Goal: Task Accomplishment & Management: Complete application form

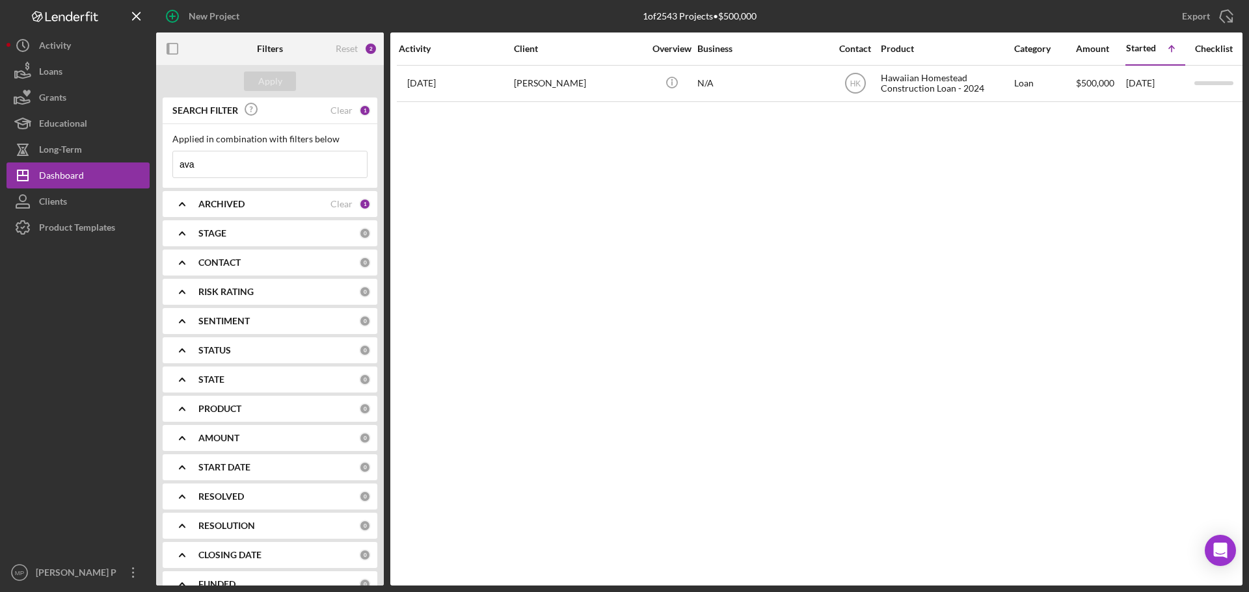
click at [184, 205] on polyline at bounding box center [182, 204] width 5 height 3
click at [180, 204] on icon "Icon/Expander" at bounding box center [182, 204] width 33 height 33
click at [180, 407] on icon "Icon/Expander" at bounding box center [182, 409] width 33 height 33
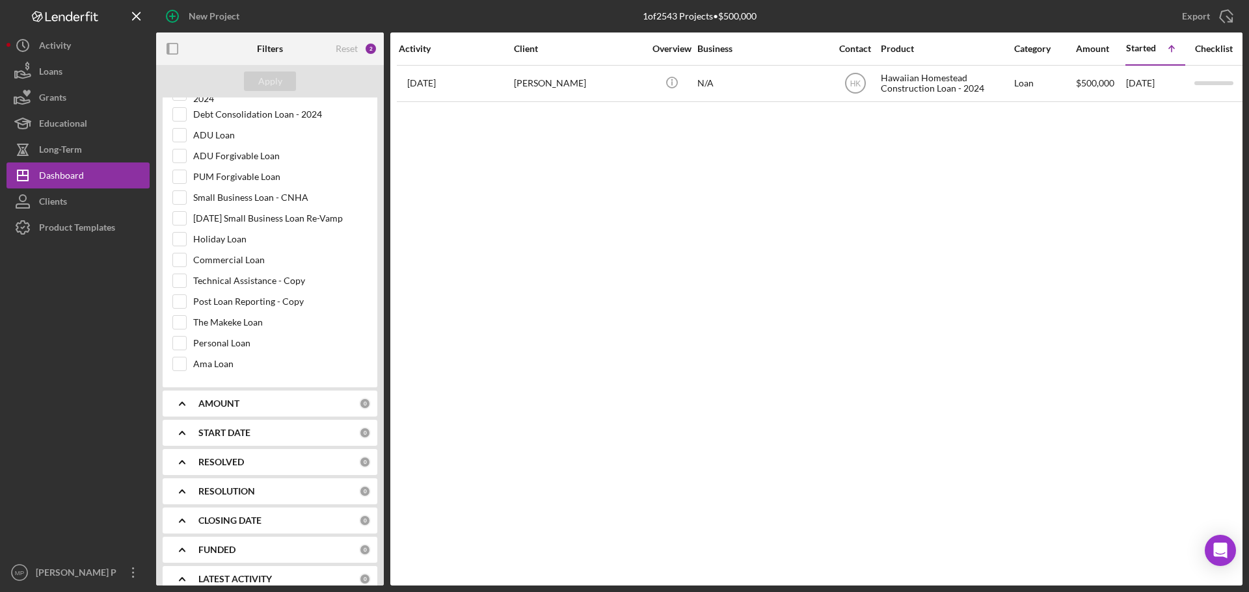
scroll to position [635, 0]
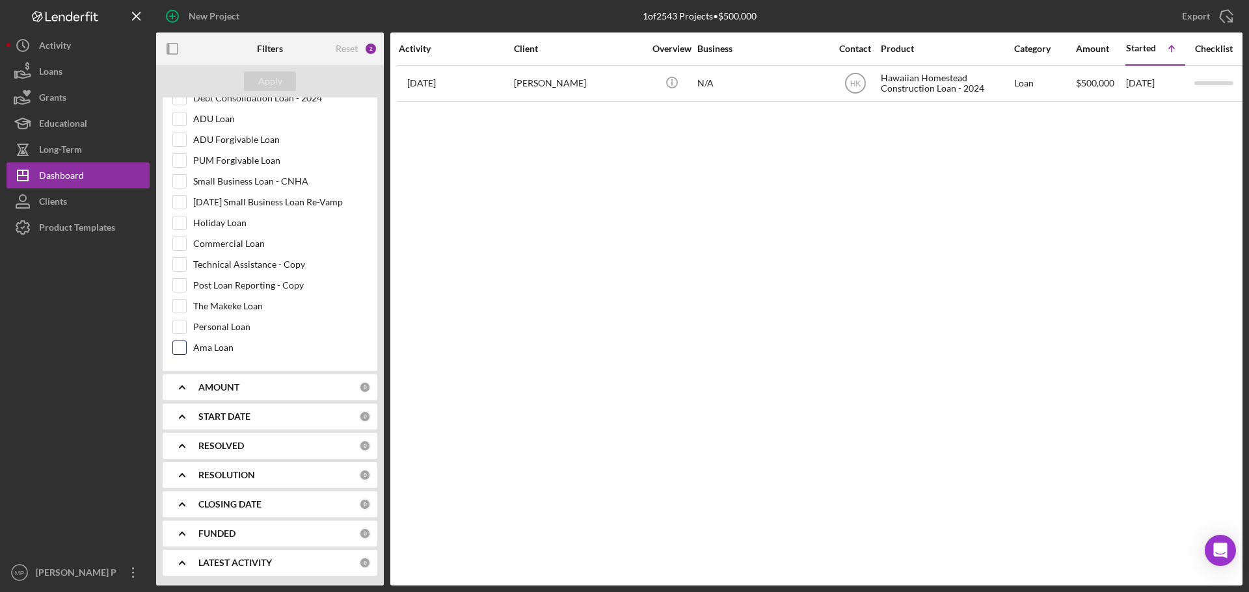
click at [182, 349] on input "Ama Loan" at bounding box center [179, 347] width 13 height 13
checkbox input "true"
click at [265, 78] on div "Apply" at bounding box center [270, 82] width 24 height 20
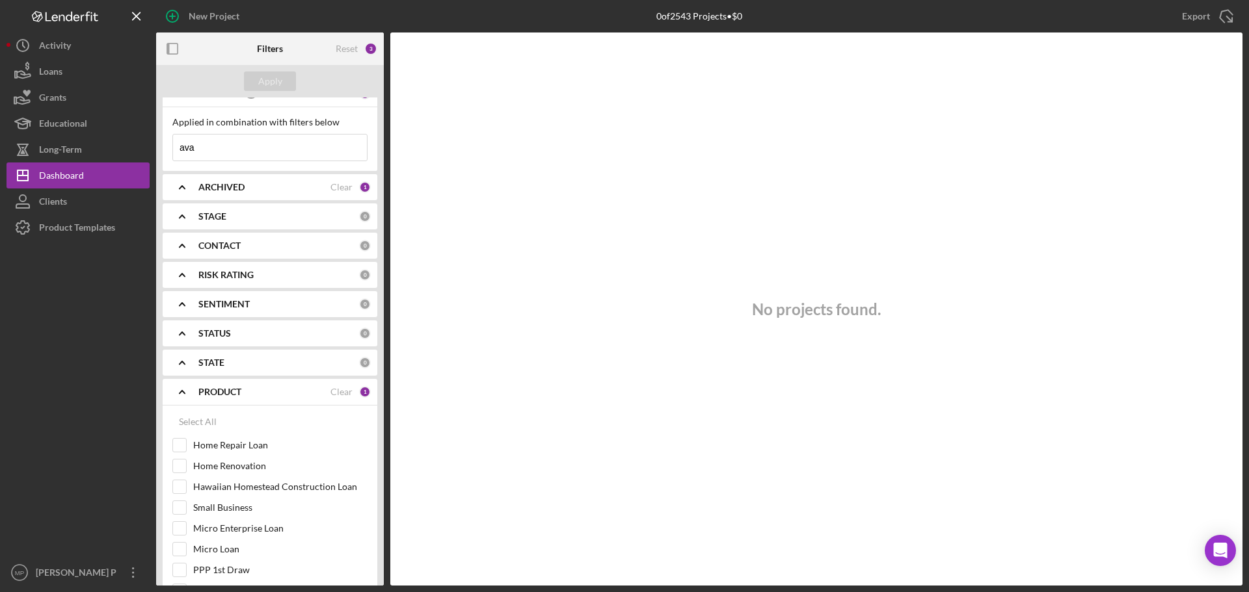
scroll to position [0, 0]
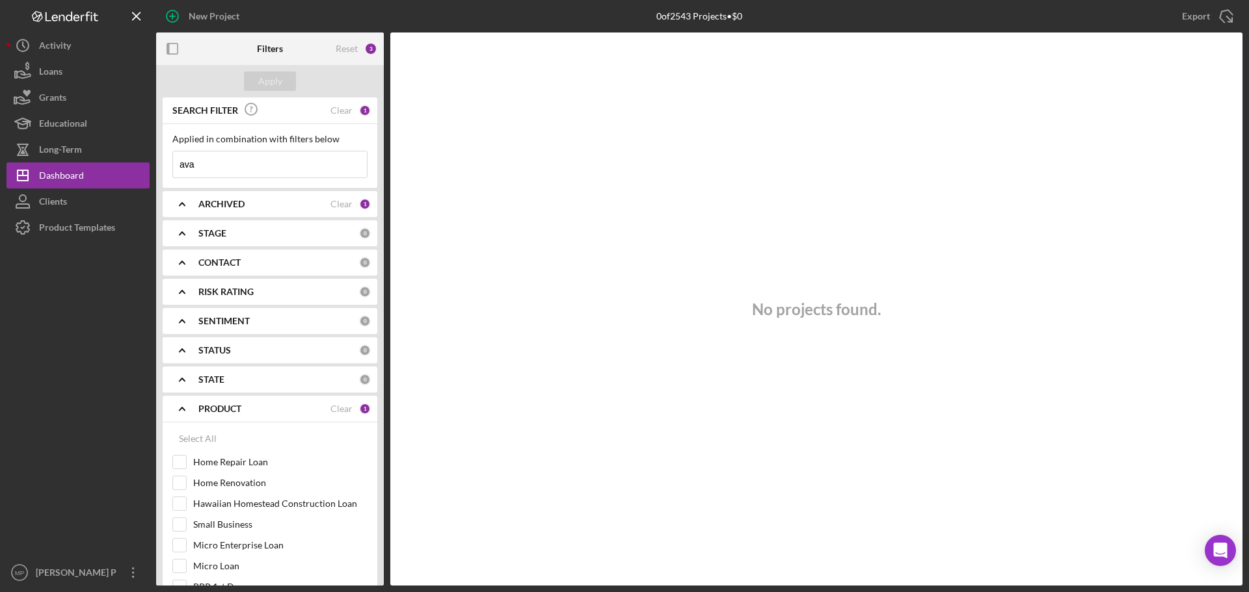
click at [200, 165] on input "ava" at bounding box center [270, 165] width 194 height 26
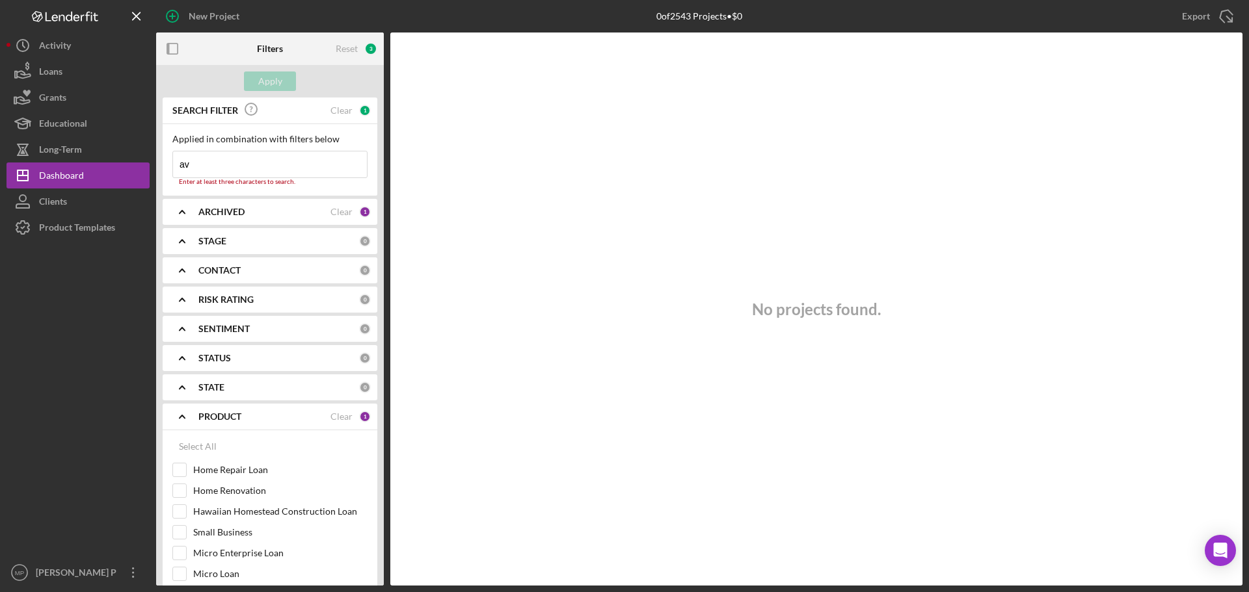
type input "a"
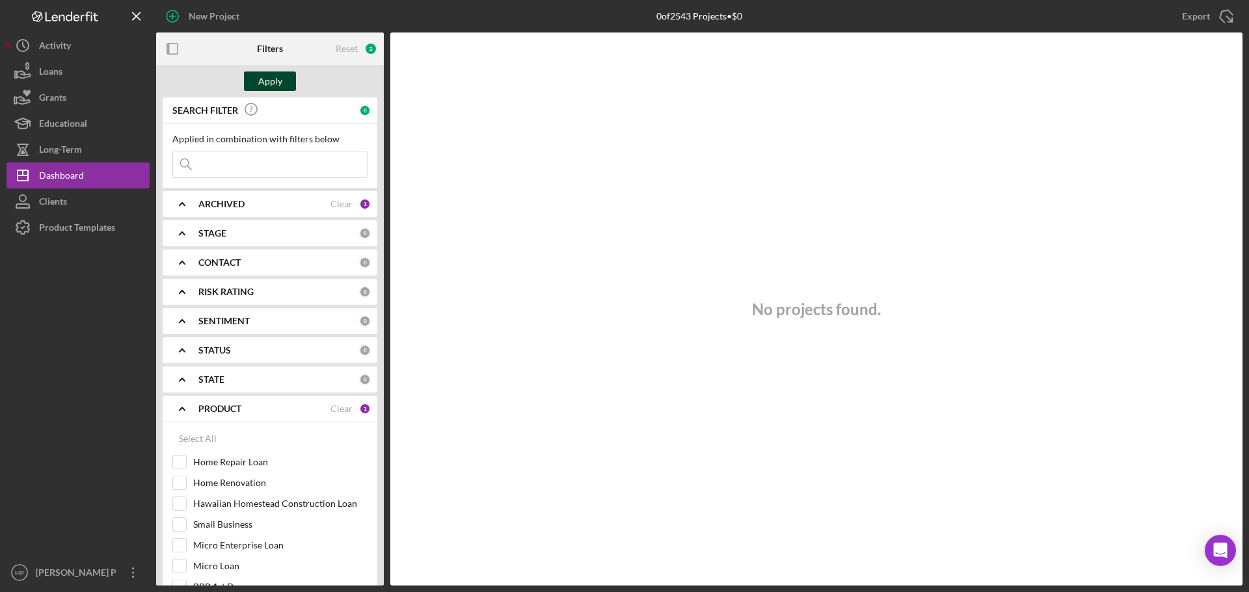
click at [269, 79] on div "Apply" at bounding box center [270, 82] width 24 height 20
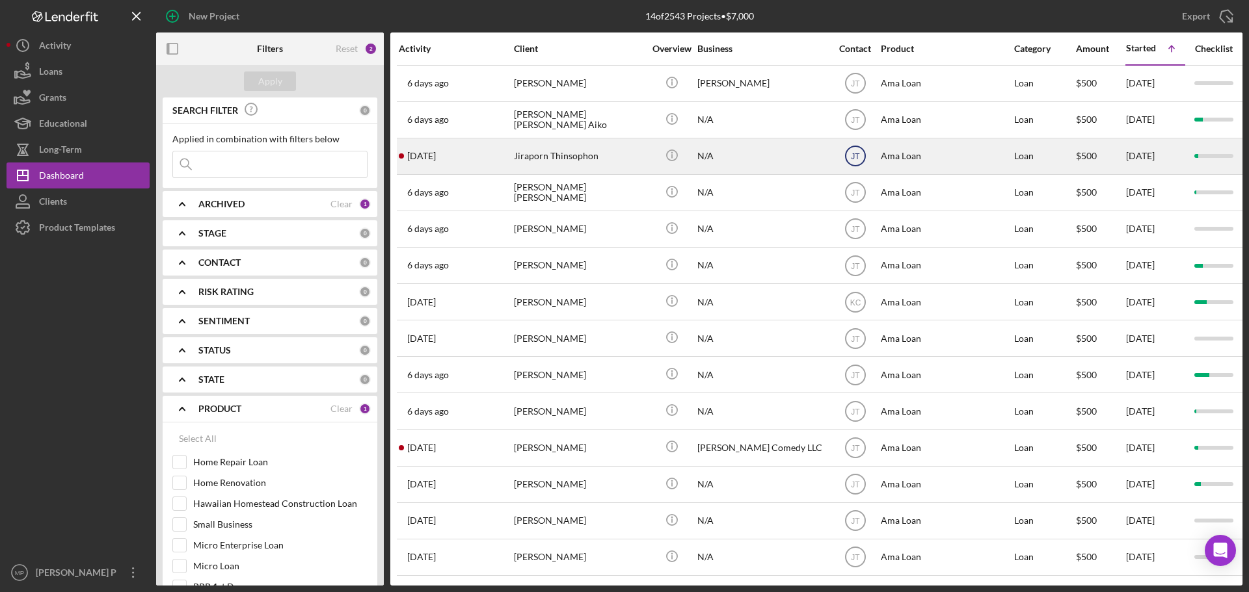
scroll to position [7, 0]
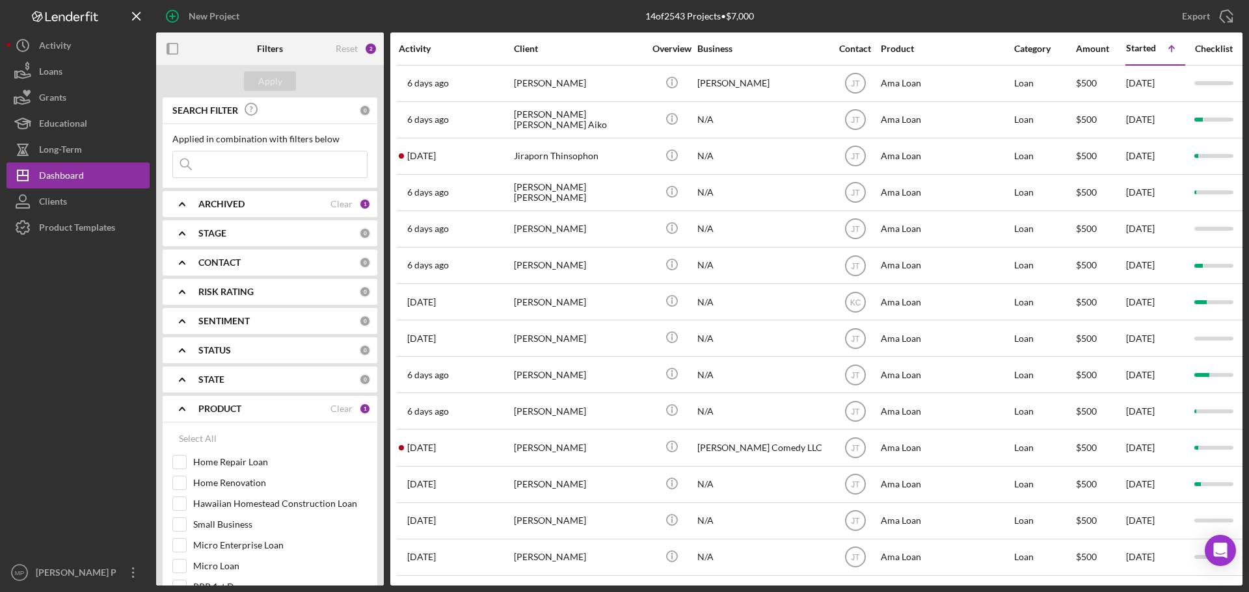
click at [179, 265] on icon "Icon/Expander" at bounding box center [182, 262] width 33 height 33
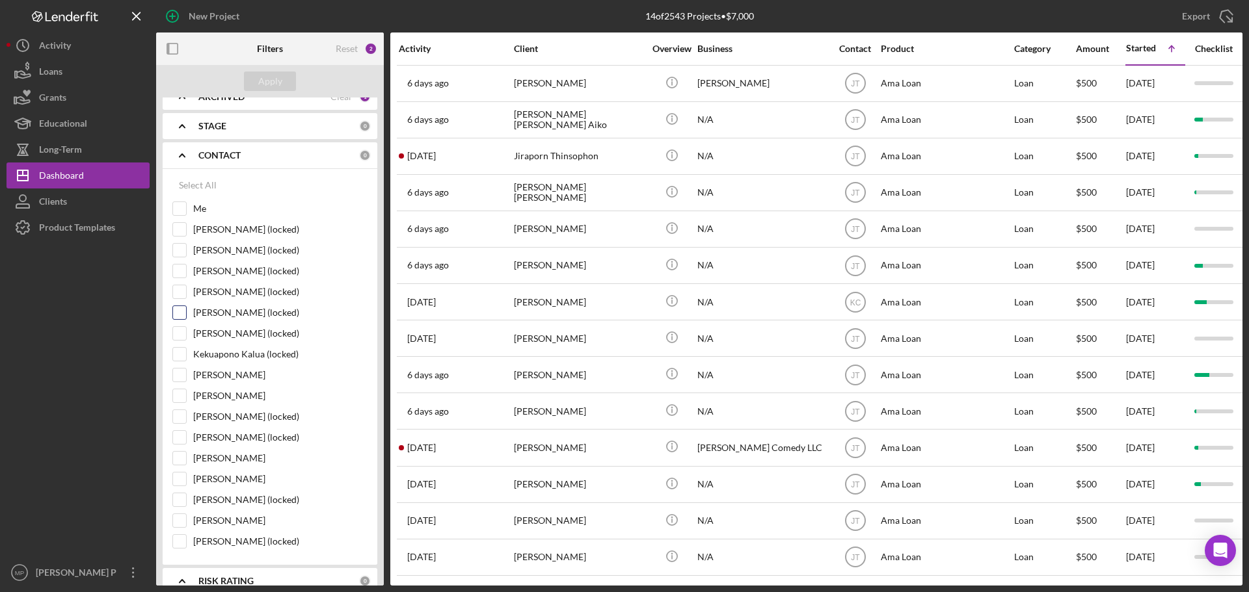
scroll to position [130, 0]
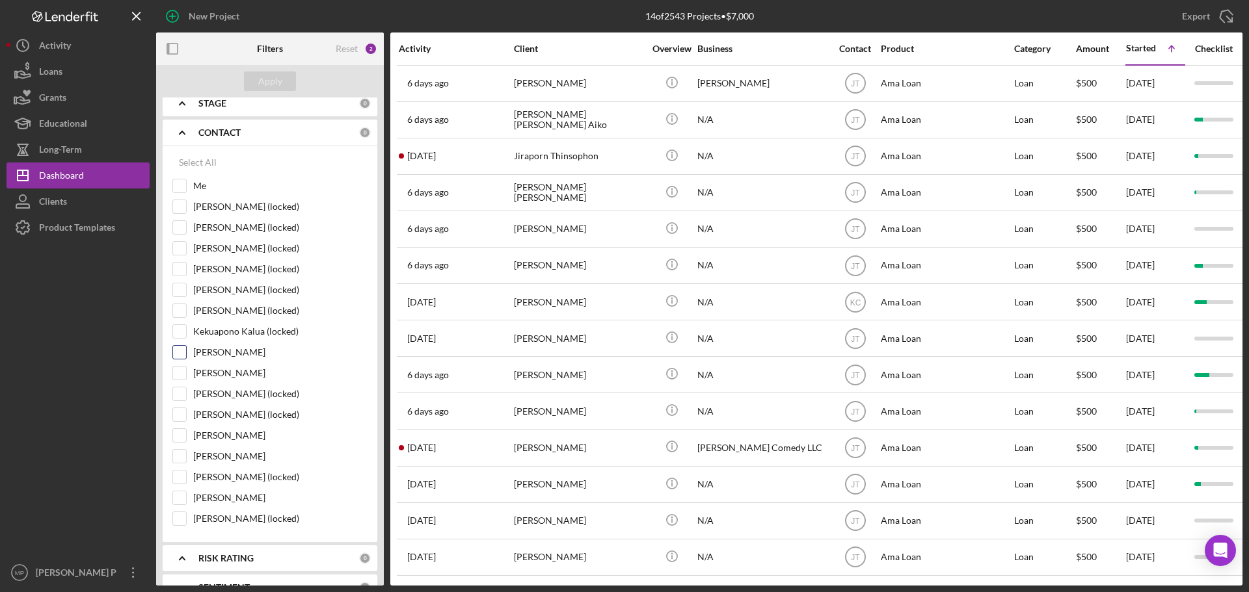
click at [176, 351] on input "[PERSON_NAME]" at bounding box center [179, 352] width 13 height 13
checkbox input "true"
click at [272, 78] on div "Apply" at bounding box center [270, 82] width 24 height 20
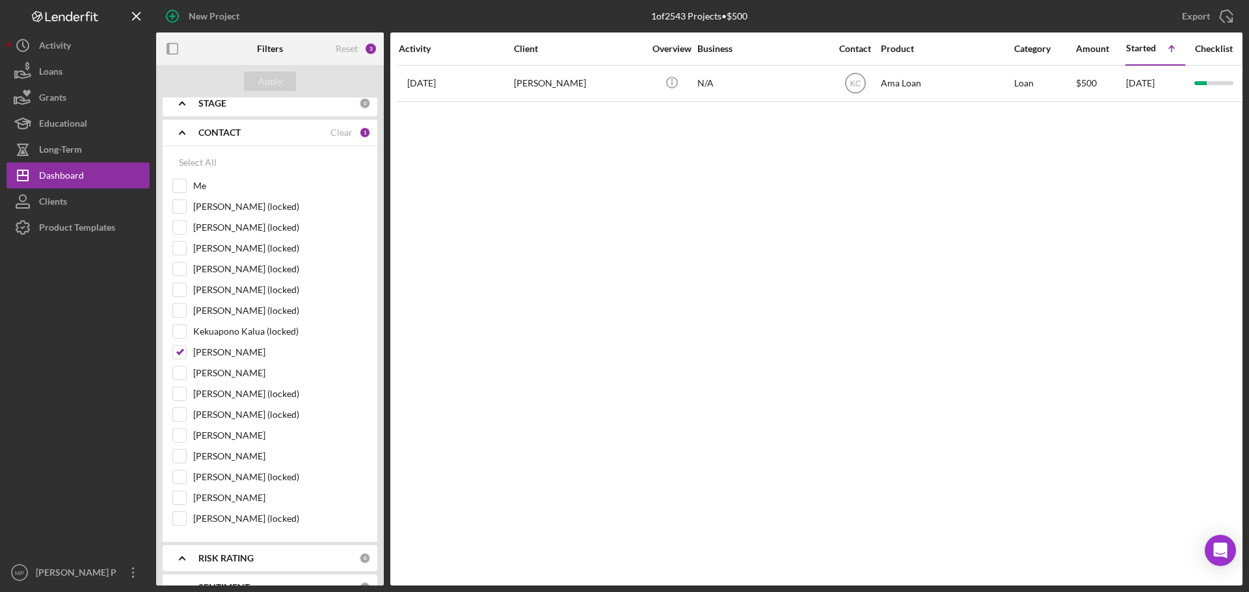
scroll to position [0, 0]
click at [183, 132] on polyline at bounding box center [182, 132] width 5 height 3
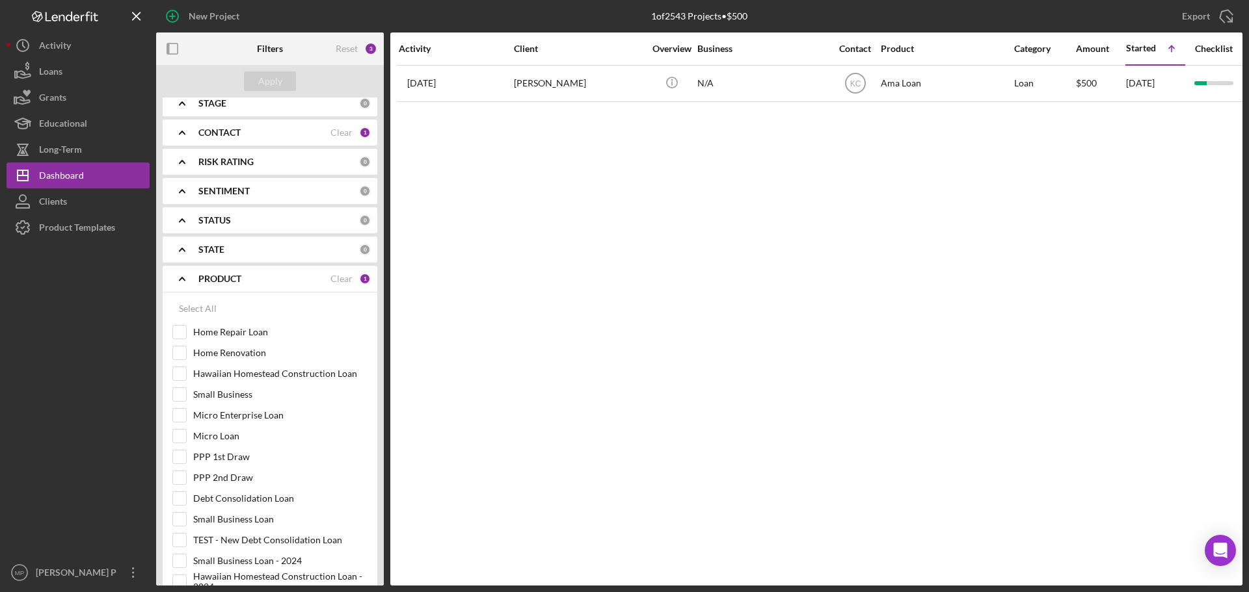
click at [183, 278] on polyline at bounding box center [182, 279] width 5 height 3
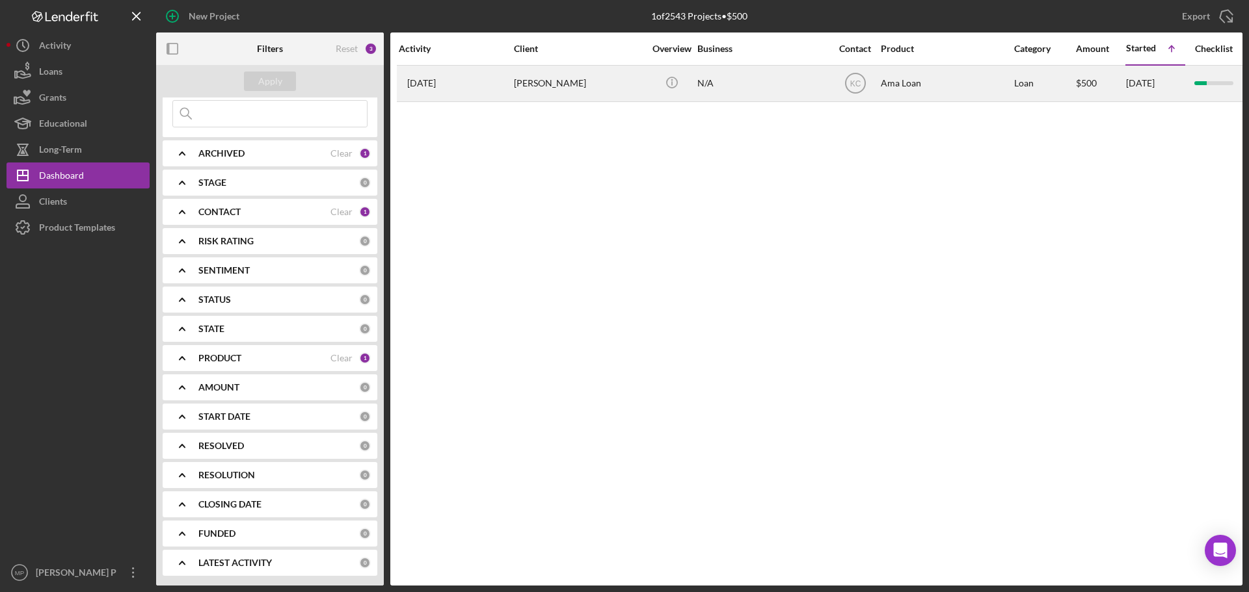
click at [578, 88] on div "[PERSON_NAME]" at bounding box center [579, 83] width 130 height 34
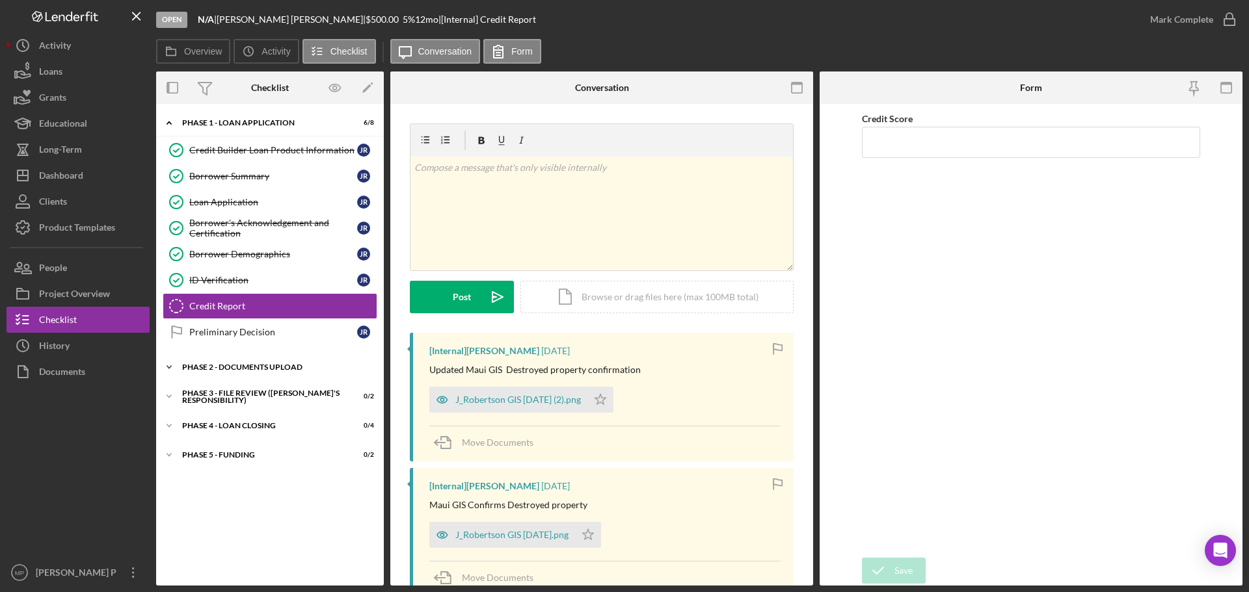
click at [227, 366] on div "Phase 2 - DOCUMENTS UPLOAD" at bounding box center [274, 368] width 185 height 8
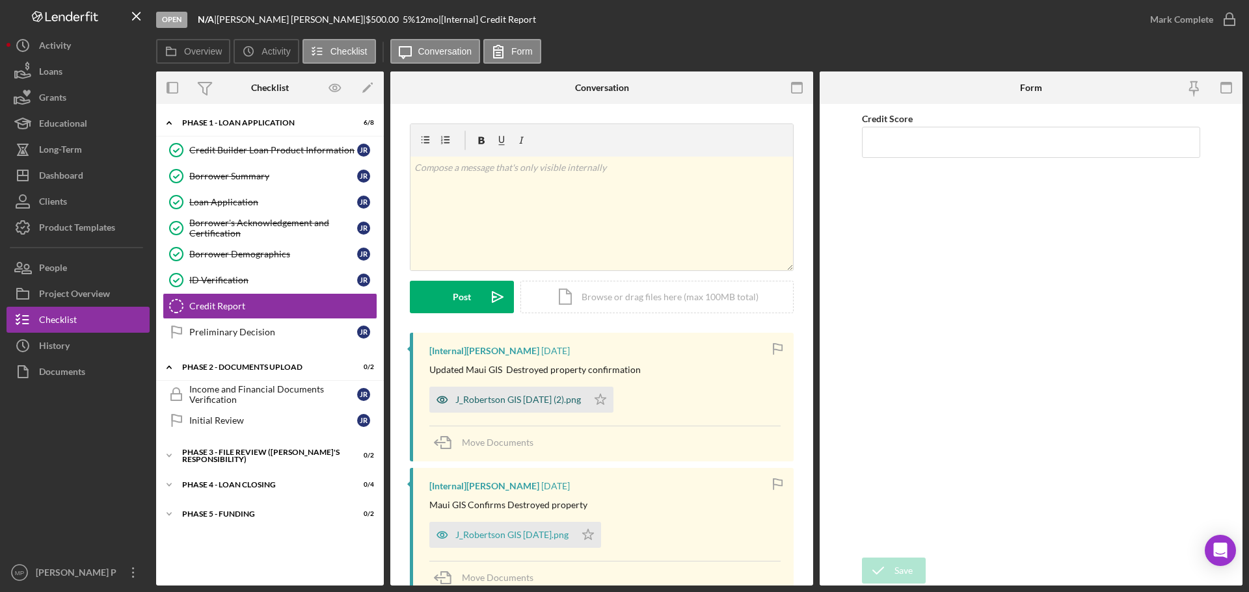
click at [522, 405] on div "J_Robertson GIS [DATE] (2).png" at bounding box center [518, 400] width 126 height 10
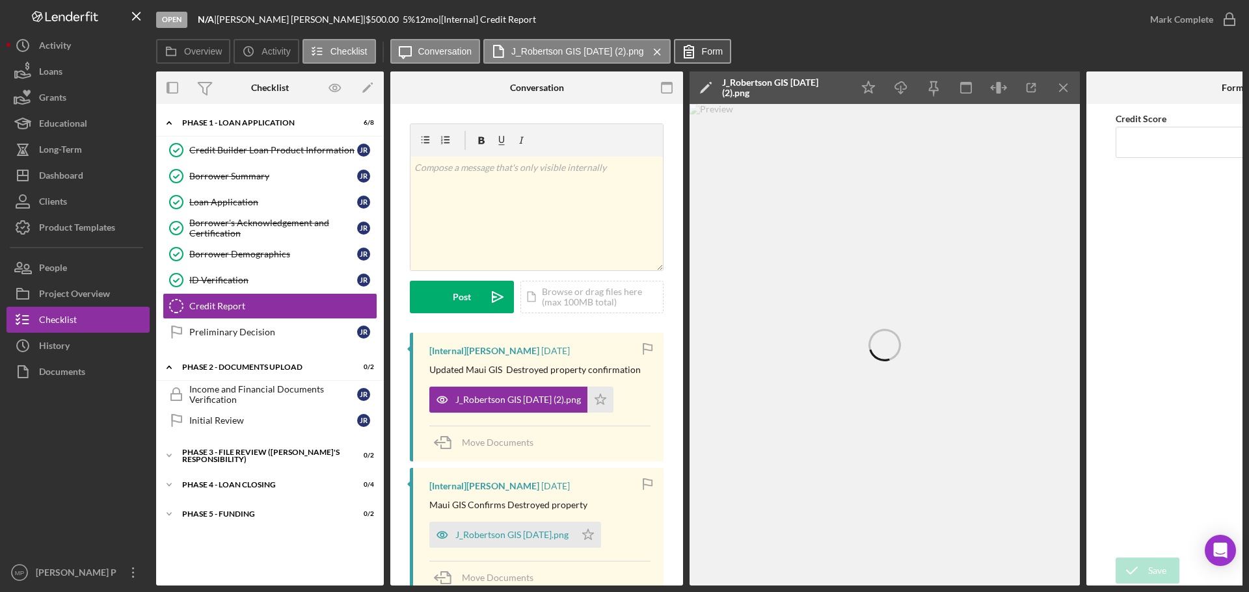
drag, startPoint x: 713, startPoint y: 53, endPoint x: 726, endPoint y: 58, distance: 13.8
click at [713, 55] on label "Form" at bounding box center [712, 51] width 21 height 10
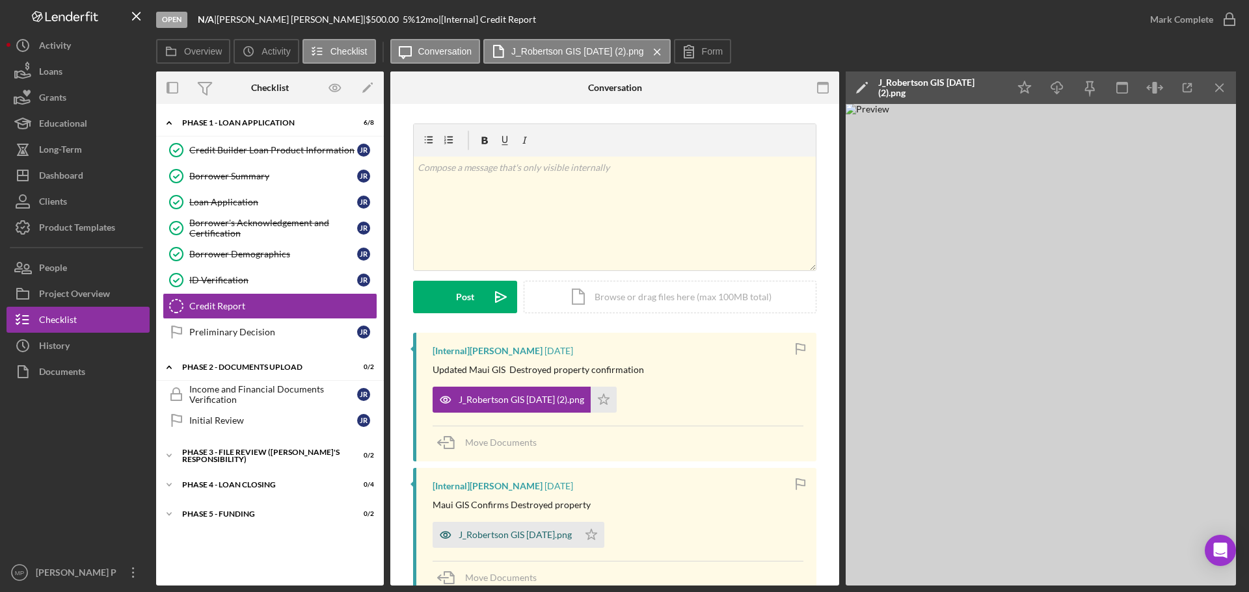
click at [527, 535] on div "J_Robertson GIS [DATE].png" at bounding box center [515, 535] width 113 height 10
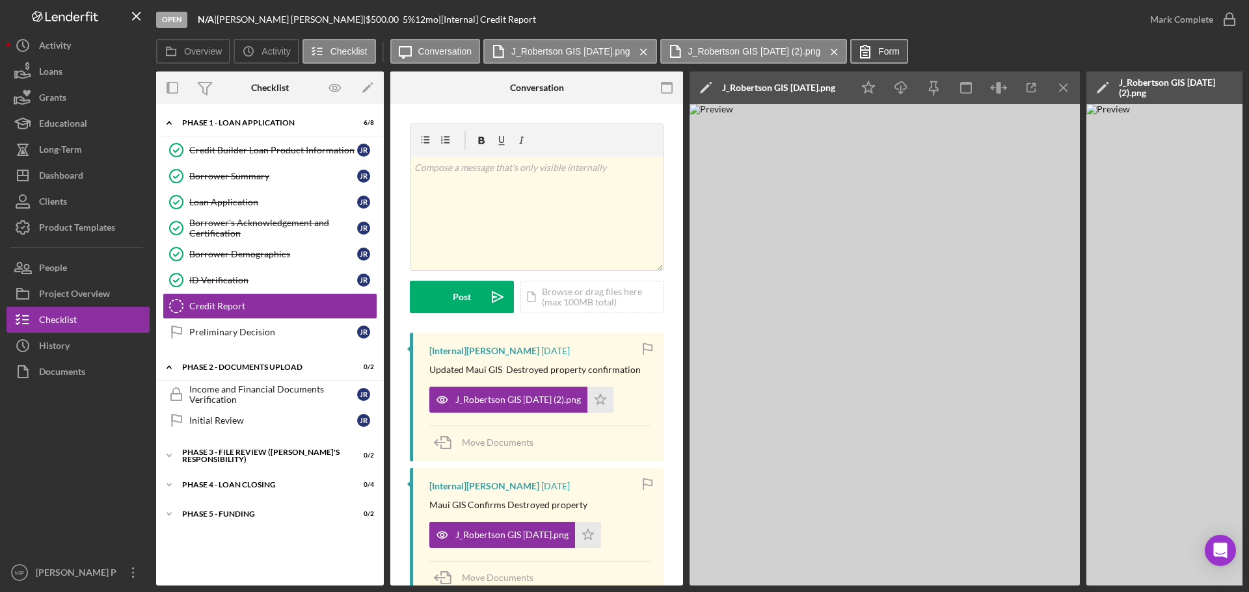
click at [894, 50] on label "Form" at bounding box center [888, 51] width 21 height 10
click at [887, 51] on label "Form" at bounding box center [888, 51] width 21 height 10
click at [838, 51] on icon "Icon/Menu Close" at bounding box center [834, 52] width 23 height 33
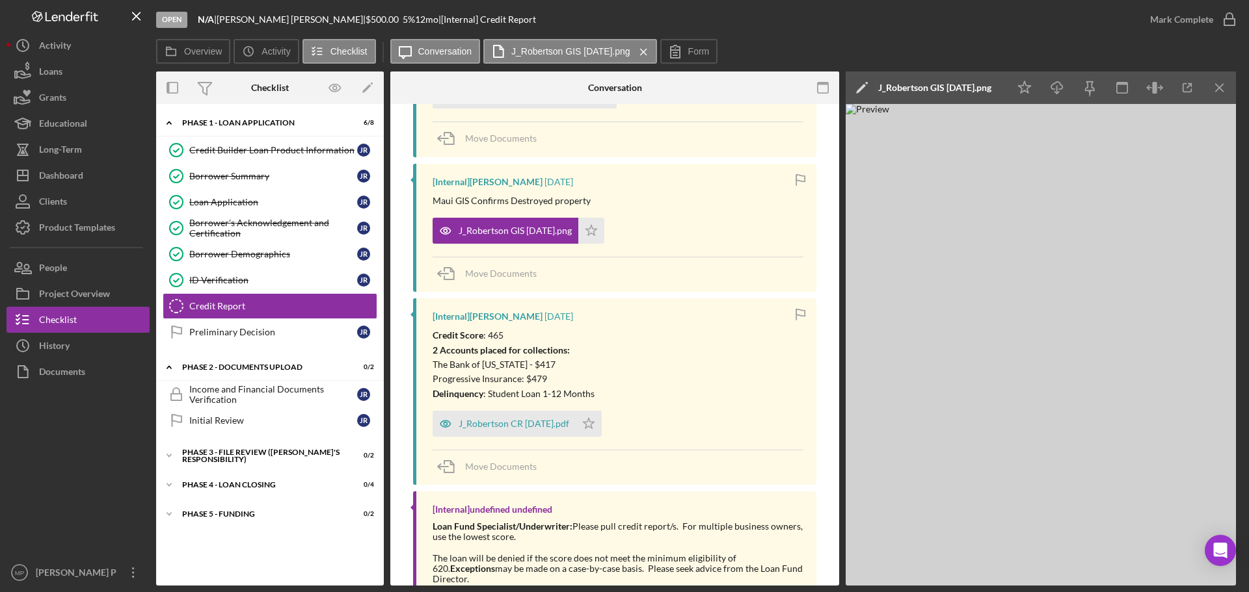
scroll to position [325, 0]
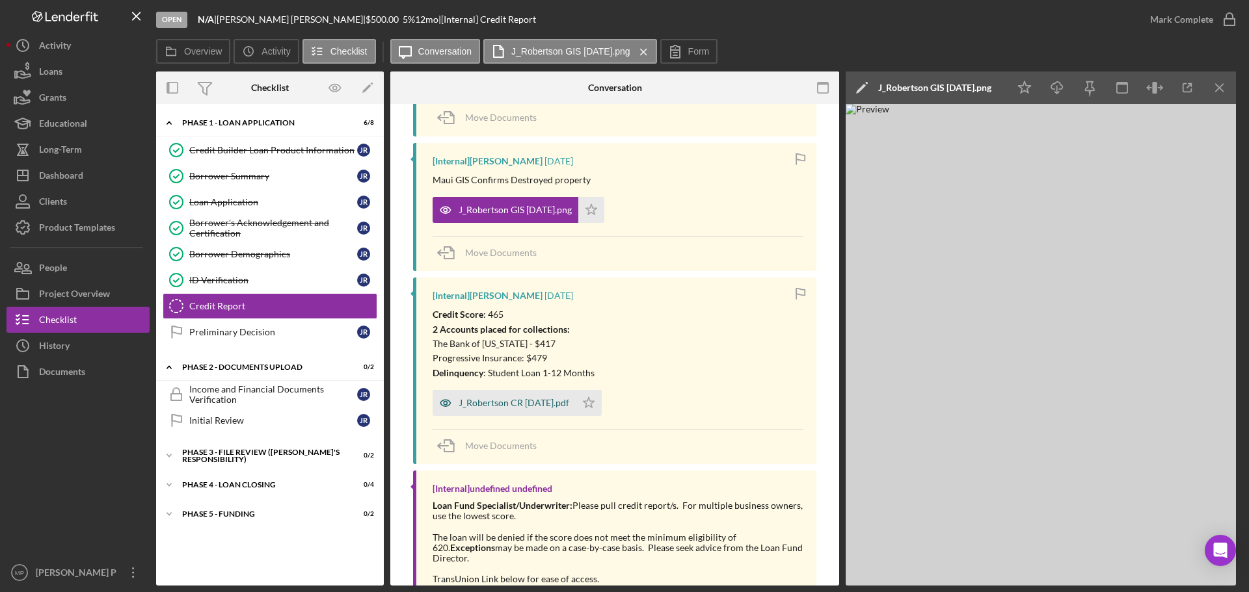
click at [529, 405] on div "J_Robertson CR [DATE].pdf" at bounding box center [514, 403] width 111 height 10
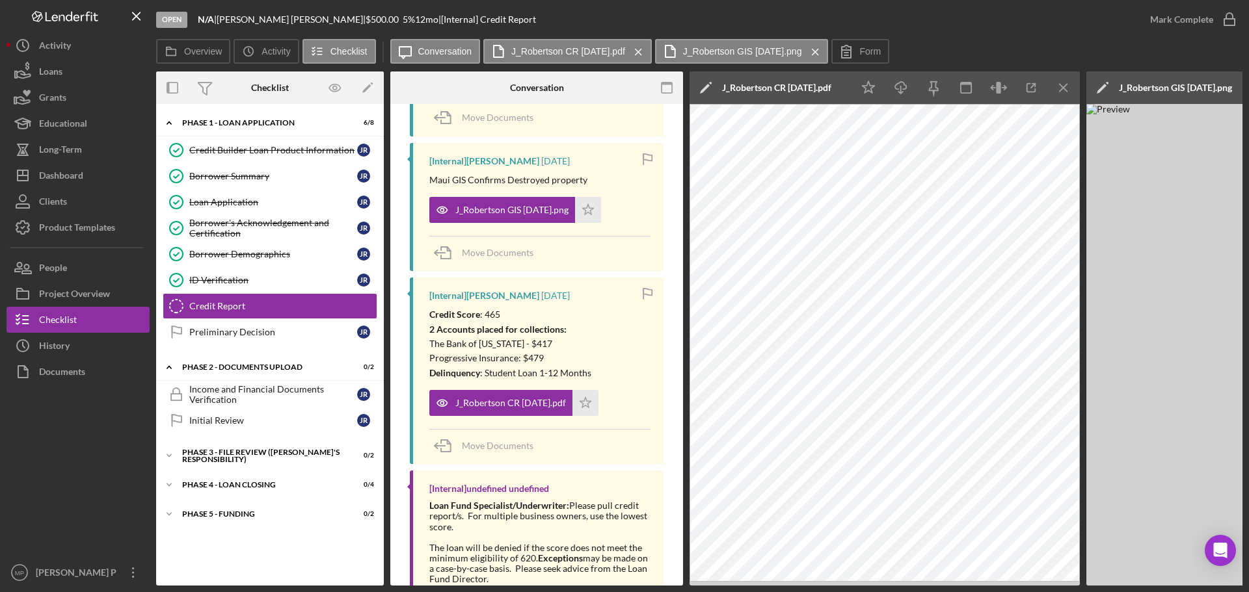
click at [818, 50] on icon "Icon/Menu Close" at bounding box center [815, 52] width 23 height 33
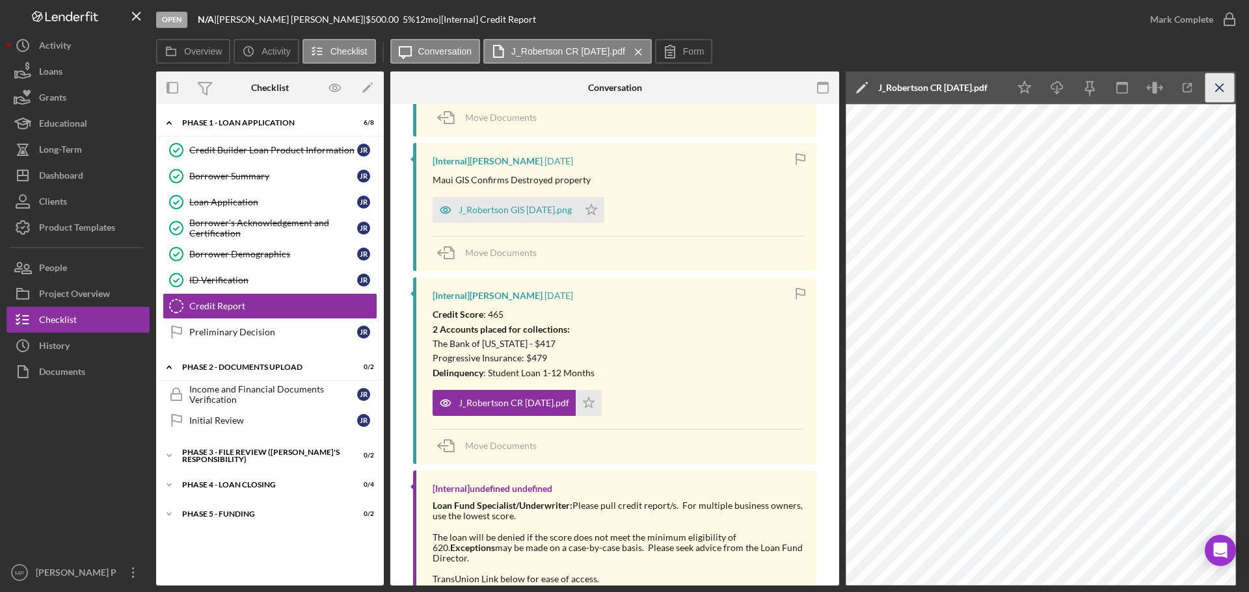
click at [1219, 89] on icon "Icon/Menu Close" at bounding box center [1219, 87] width 29 height 29
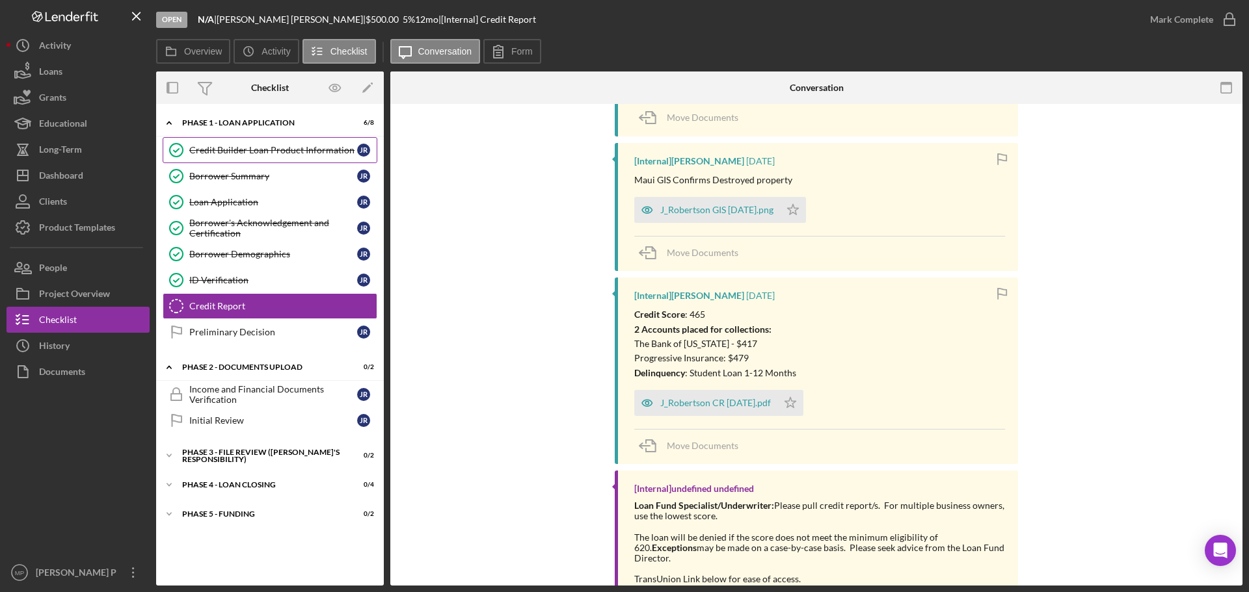
click at [274, 152] on div "Credit Builder Loan Product Information" at bounding box center [273, 150] width 168 height 10
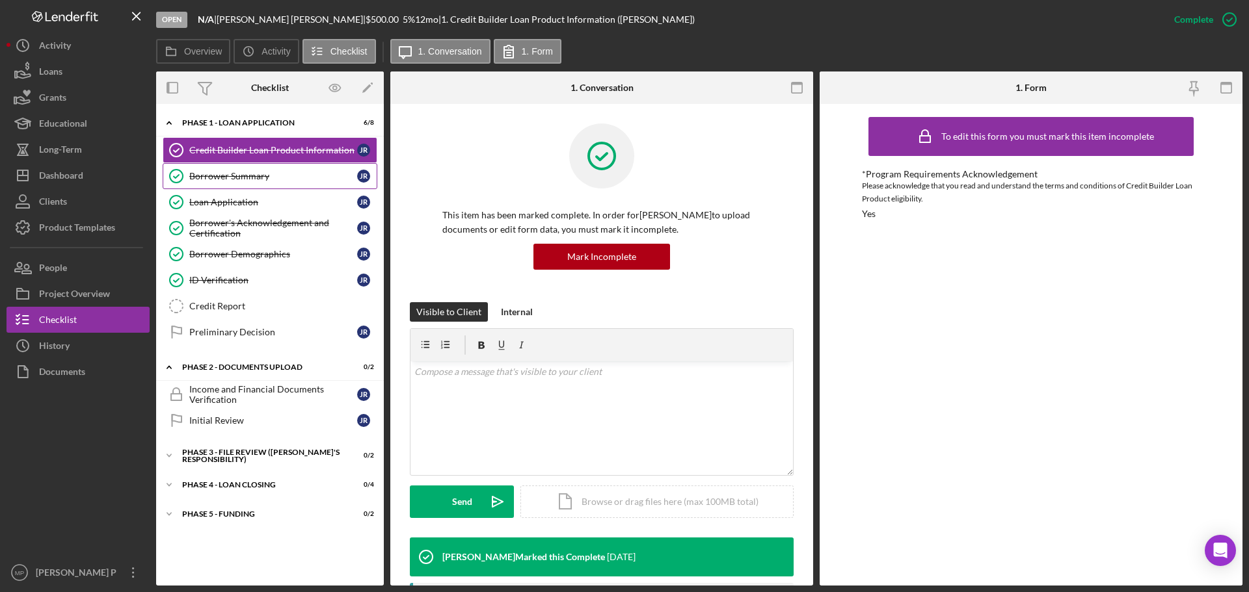
click at [257, 181] on div "Borrower Summary" at bounding box center [273, 176] width 168 height 10
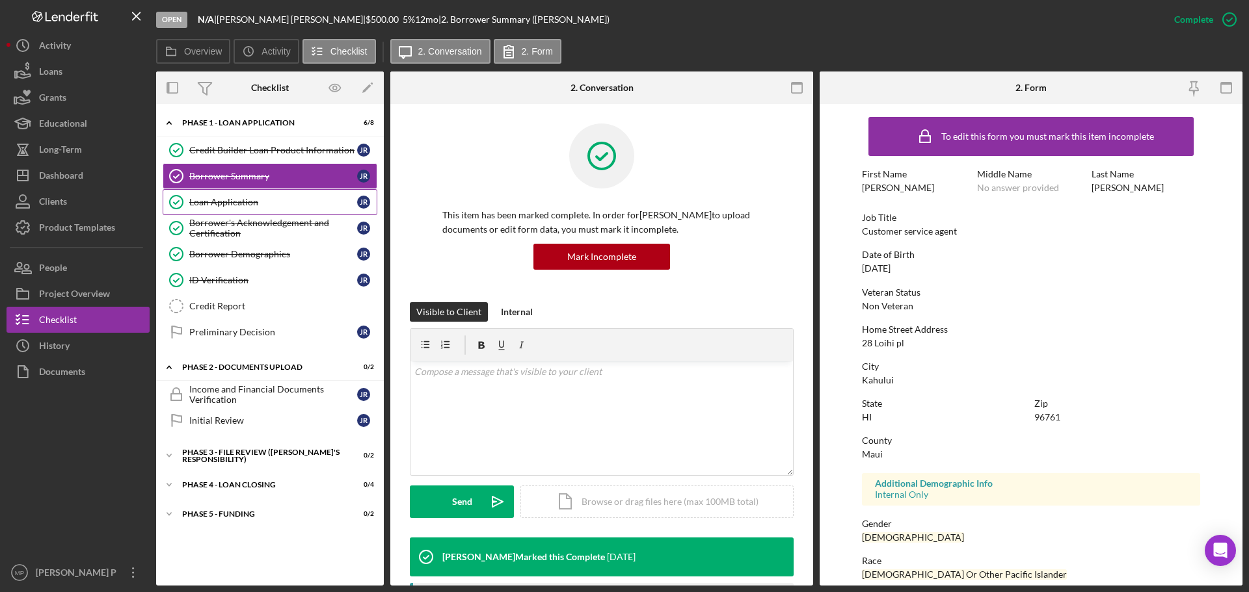
click at [258, 206] on div "Loan Application" at bounding box center [273, 202] width 168 height 10
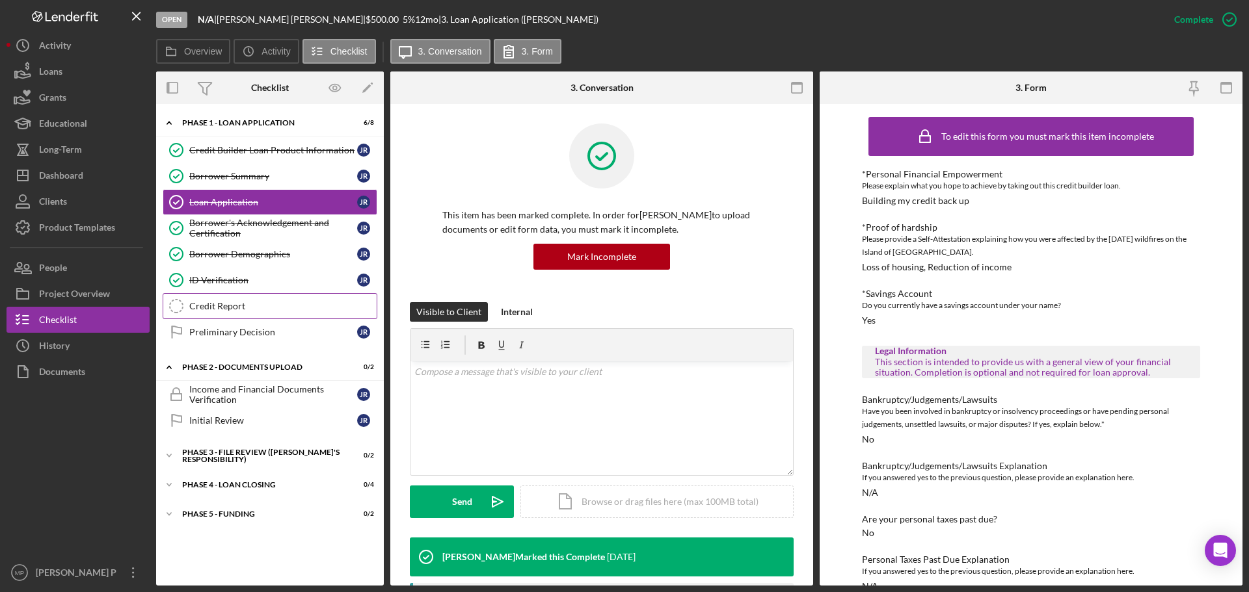
click at [243, 308] on div "Credit Report" at bounding box center [282, 306] width 187 height 10
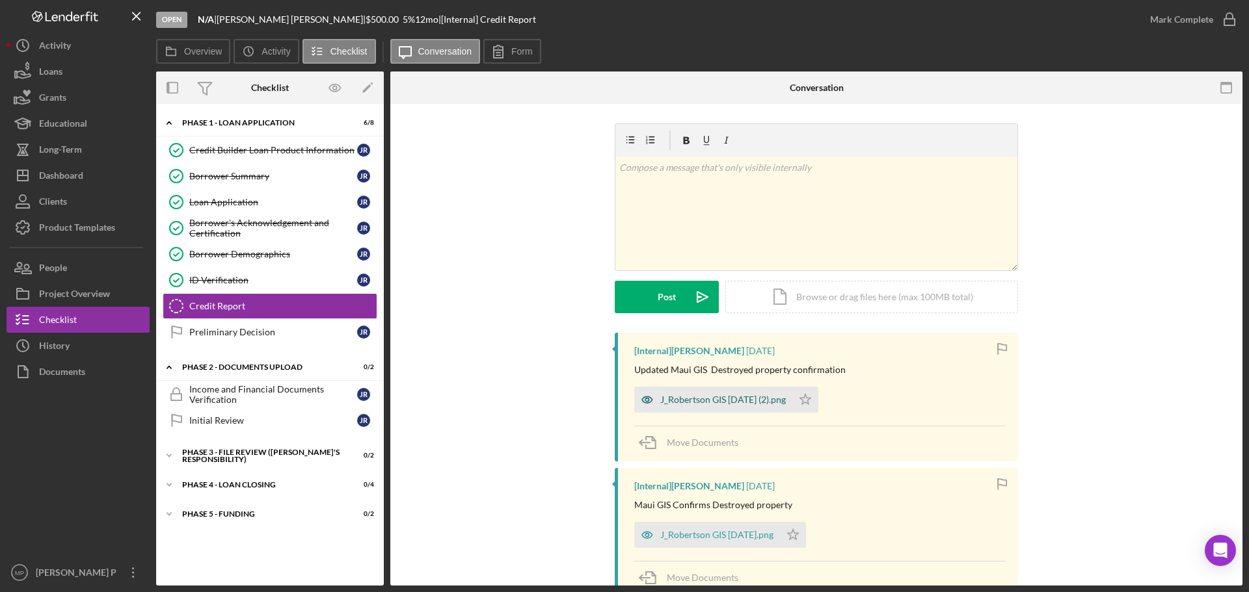
click at [745, 405] on div "J_Robertson GIS [DATE] (2).png" at bounding box center [723, 400] width 126 height 10
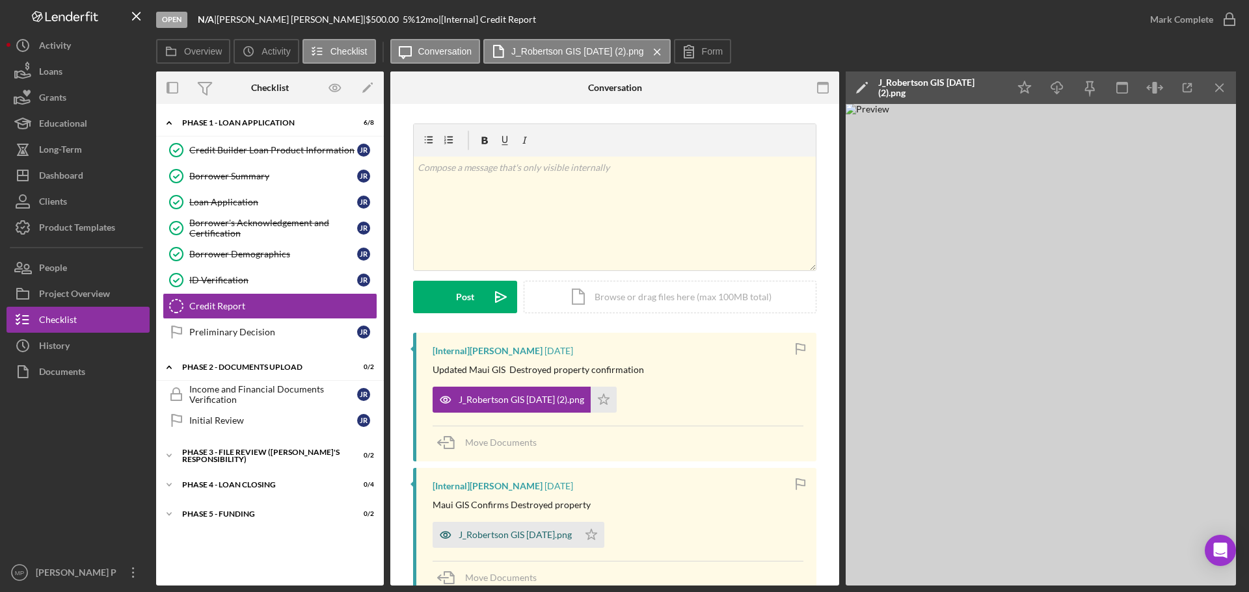
click at [535, 535] on div "J_Robertson GIS [DATE].png" at bounding box center [515, 535] width 113 height 10
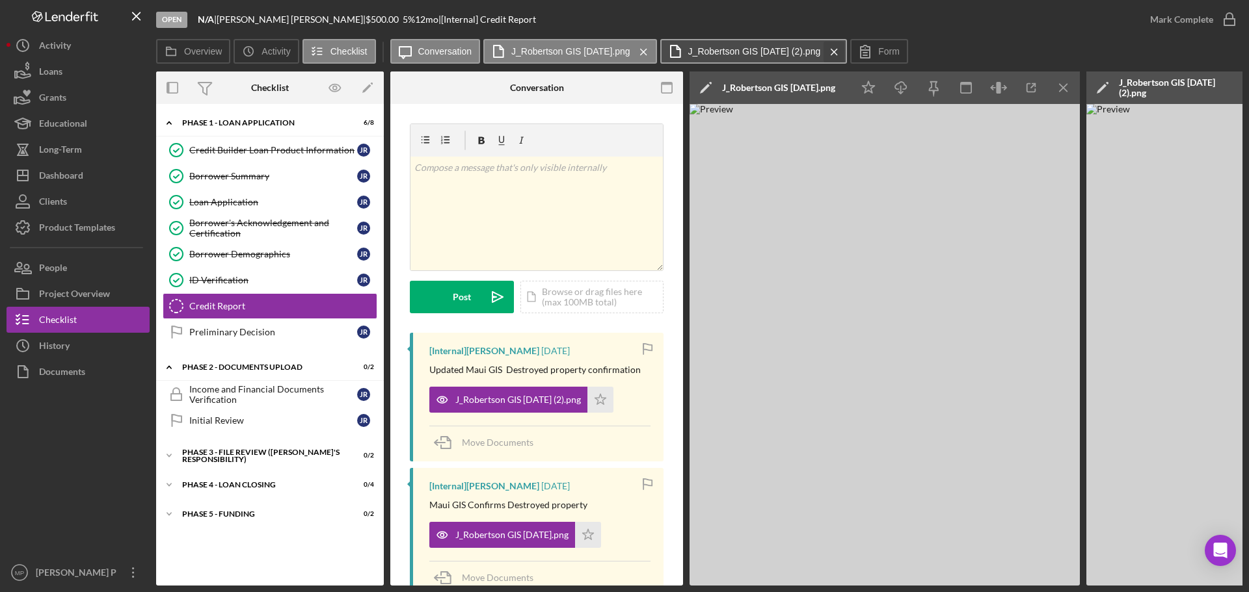
click at [839, 53] on icon "Icon/Menu Close" at bounding box center [834, 52] width 23 height 33
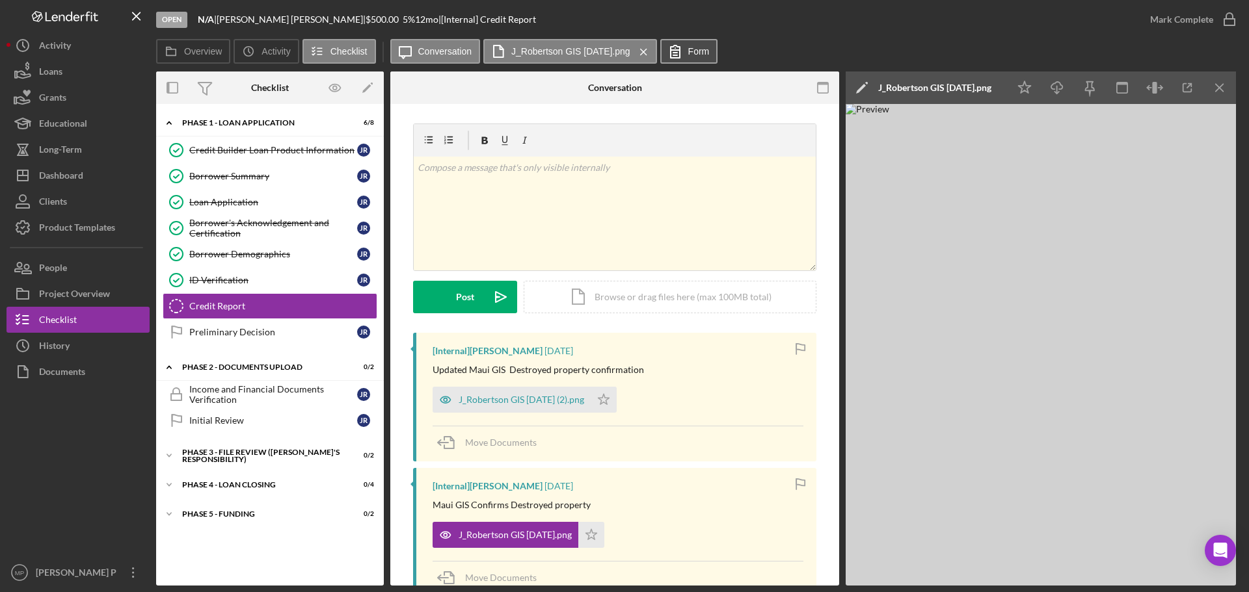
click at [697, 53] on label "Form" at bounding box center [698, 51] width 21 height 10
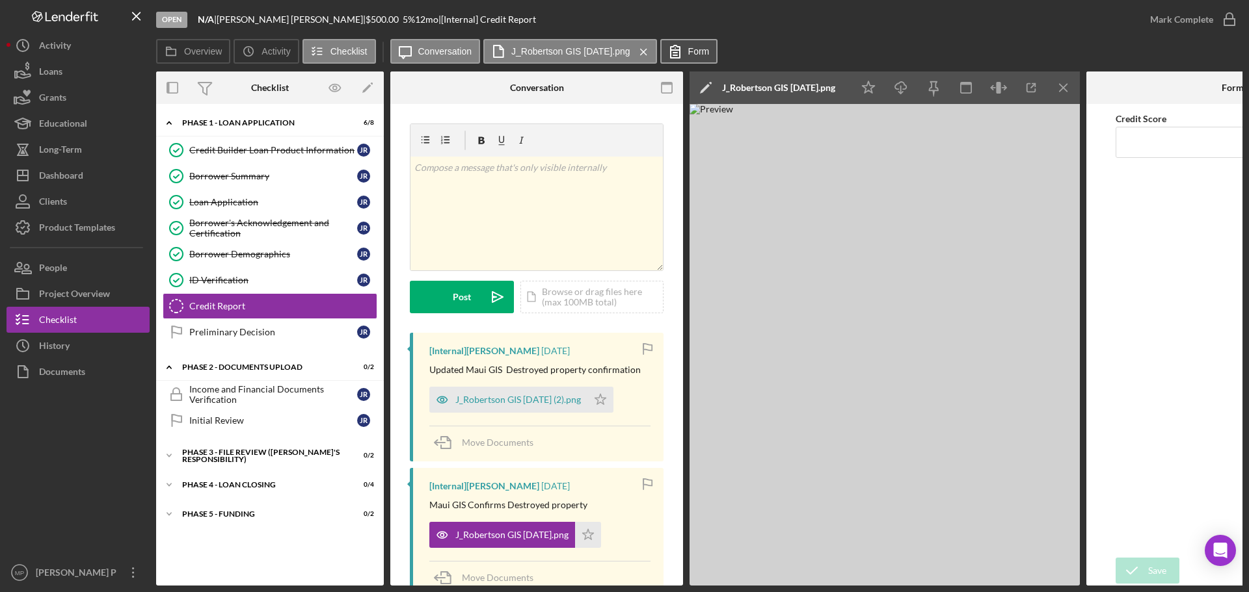
click at [690, 49] on label "Form" at bounding box center [698, 51] width 21 height 10
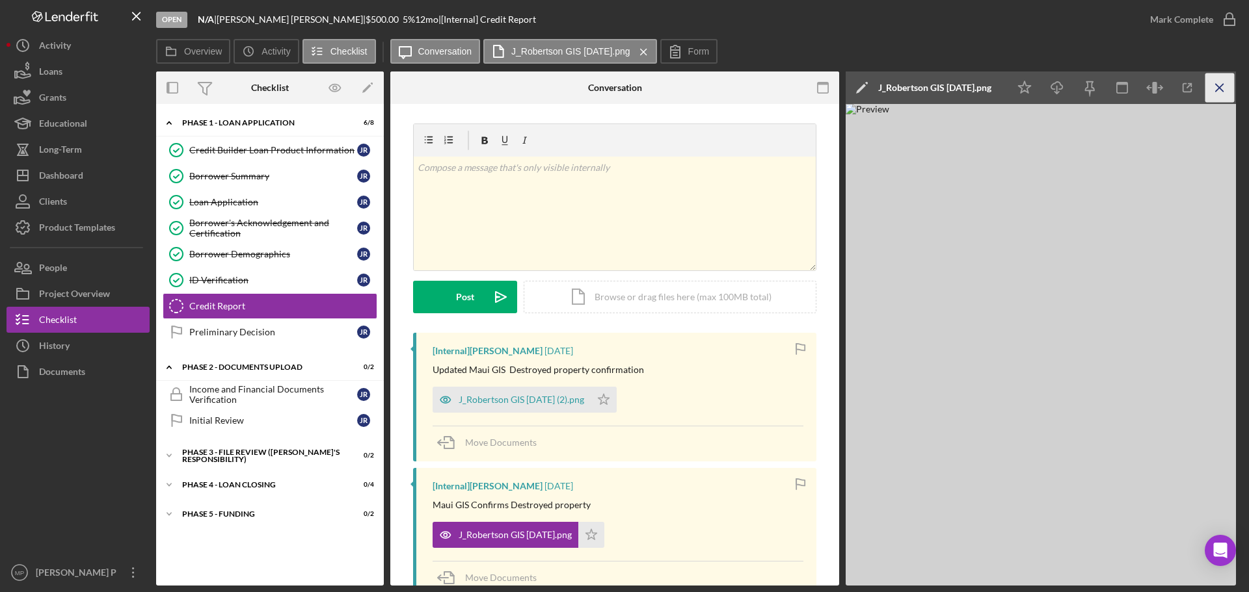
click at [1219, 80] on icon "Icon/Menu Close" at bounding box center [1219, 87] width 29 height 29
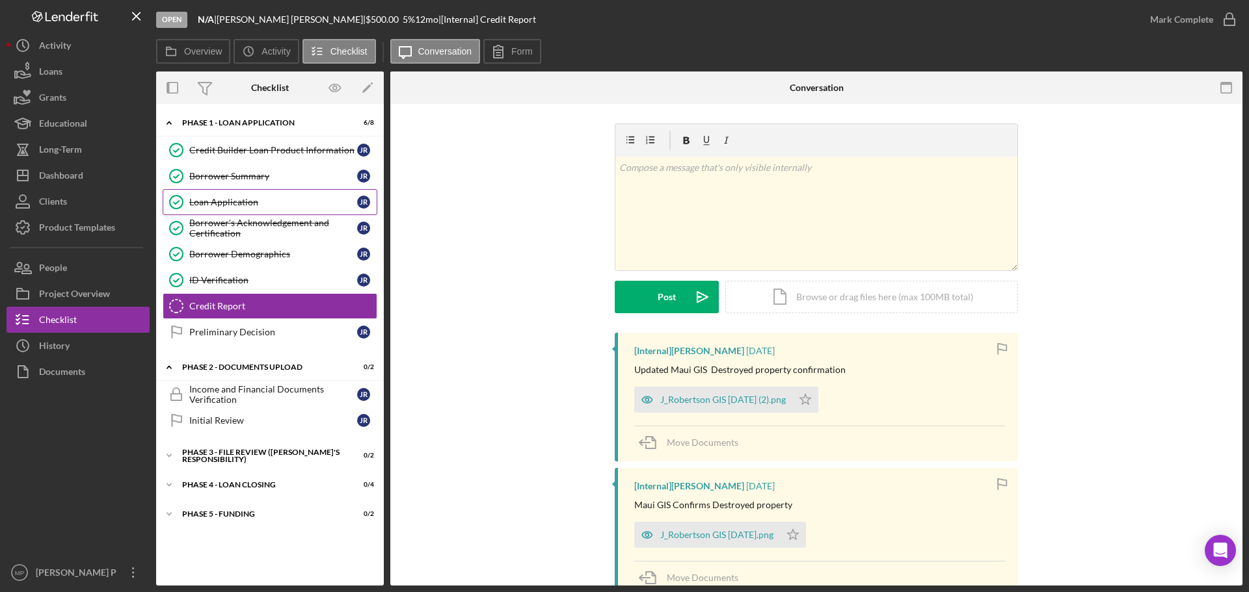
click at [241, 202] on div "Loan Application" at bounding box center [273, 202] width 168 height 10
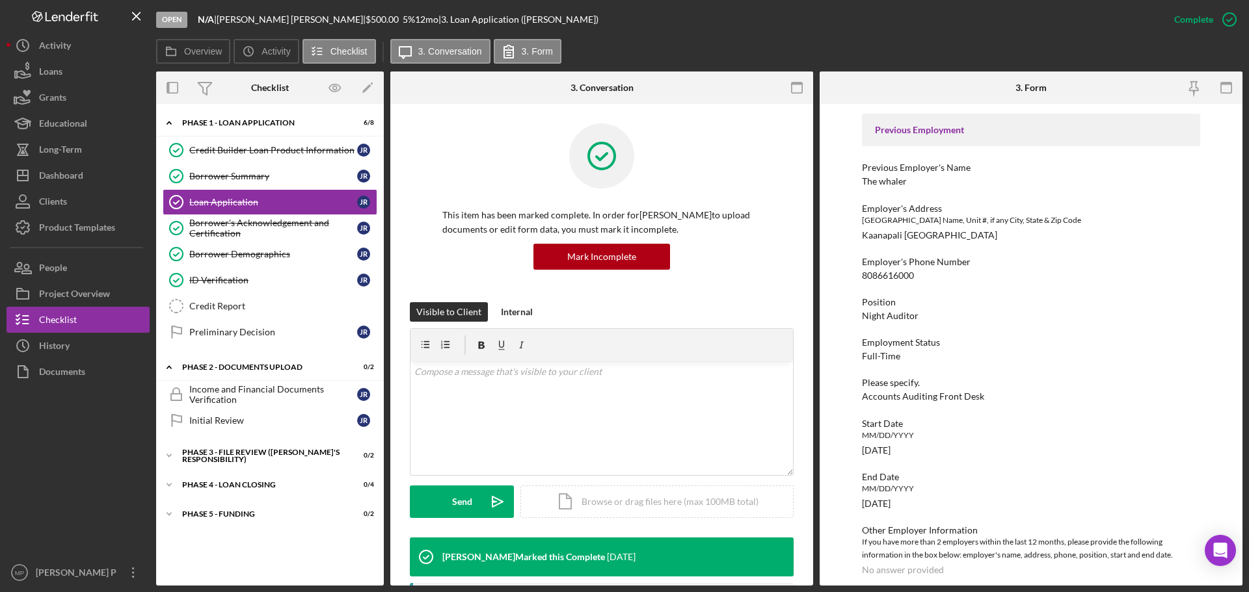
scroll to position [1069, 0]
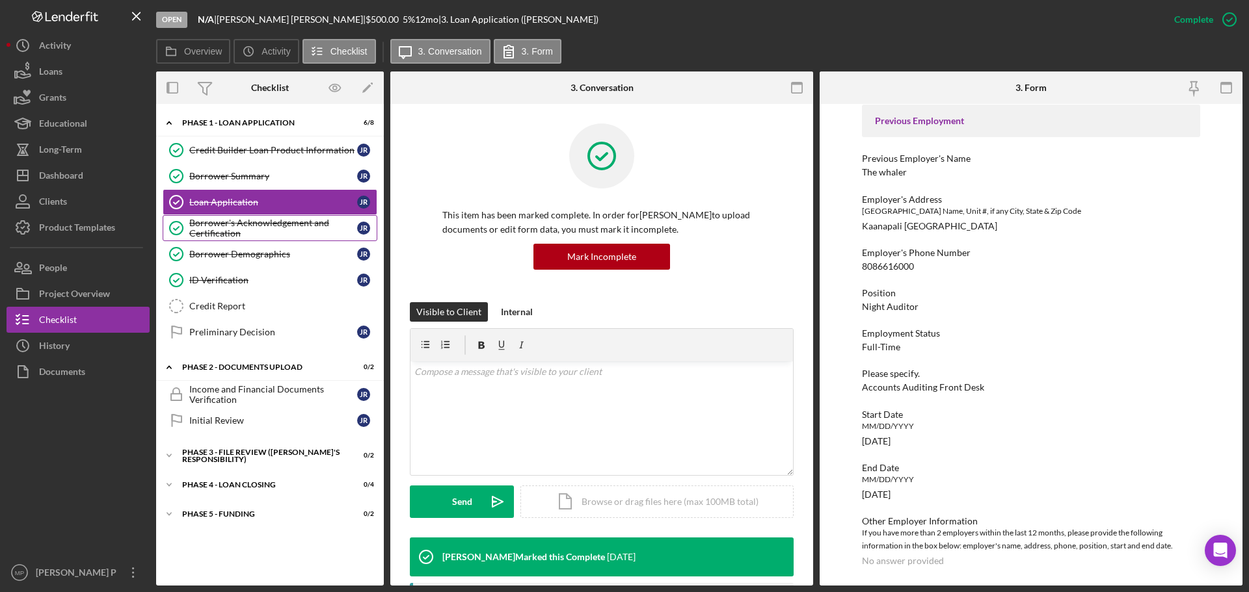
click at [271, 235] on div "Borrower's Acknowledgement and Certification" at bounding box center [273, 228] width 168 height 21
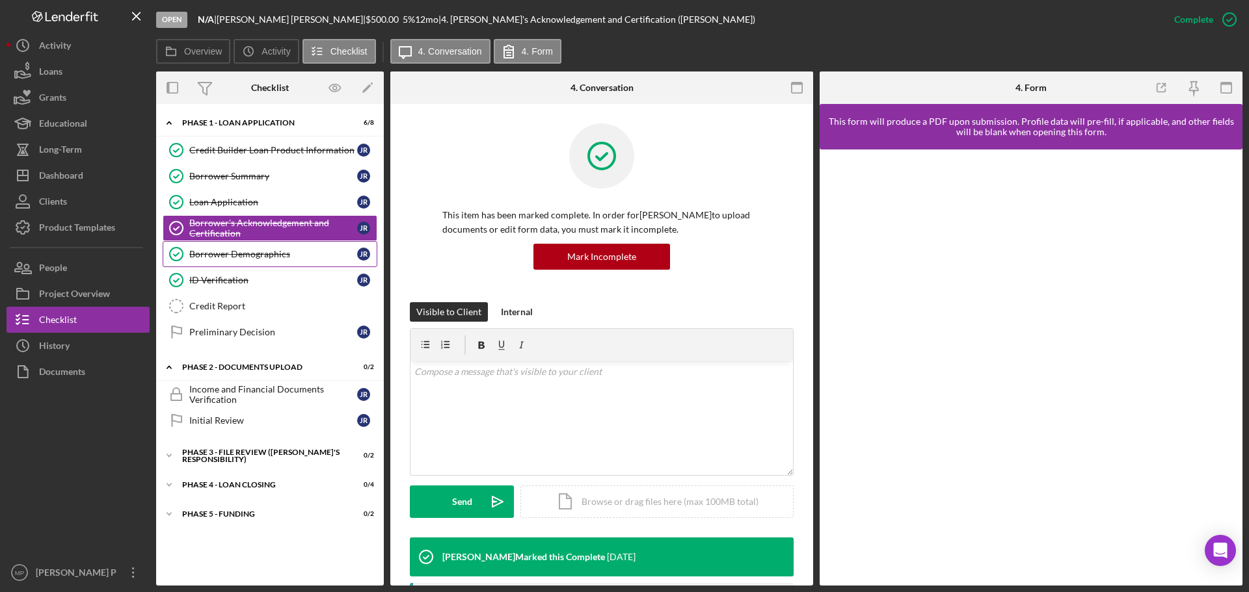
click at [251, 260] on link "Borrower Demographics Borrower Demographics J R" at bounding box center [270, 254] width 215 height 26
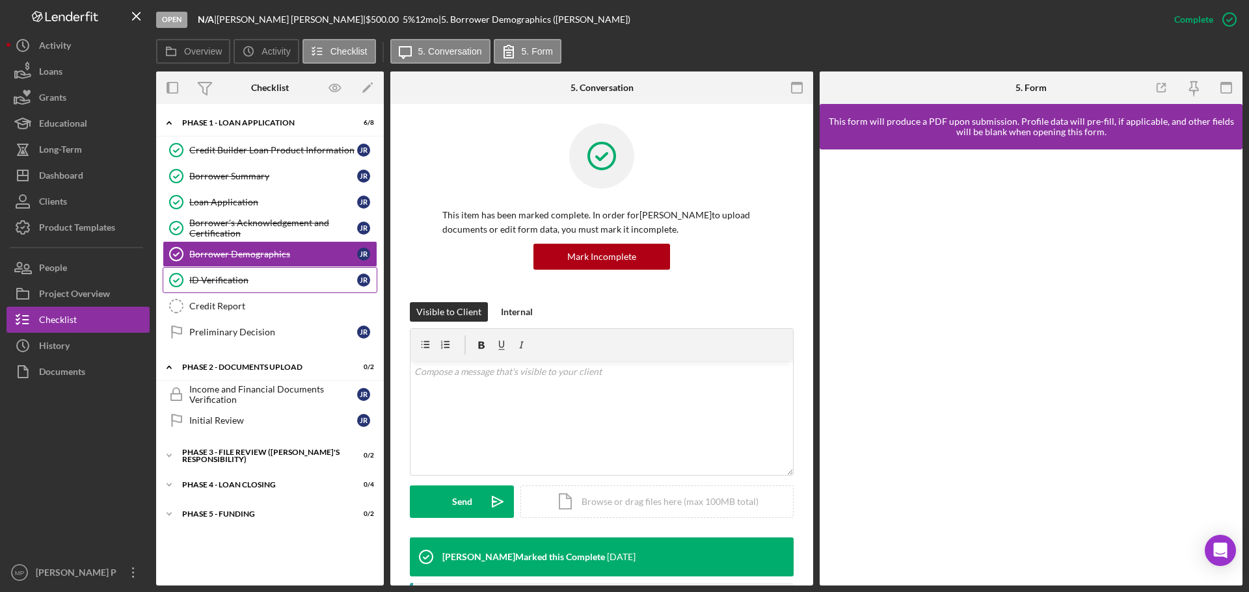
click at [262, 286] on div "ID Verification" at bounding box center [273, 280] width 168 height 10
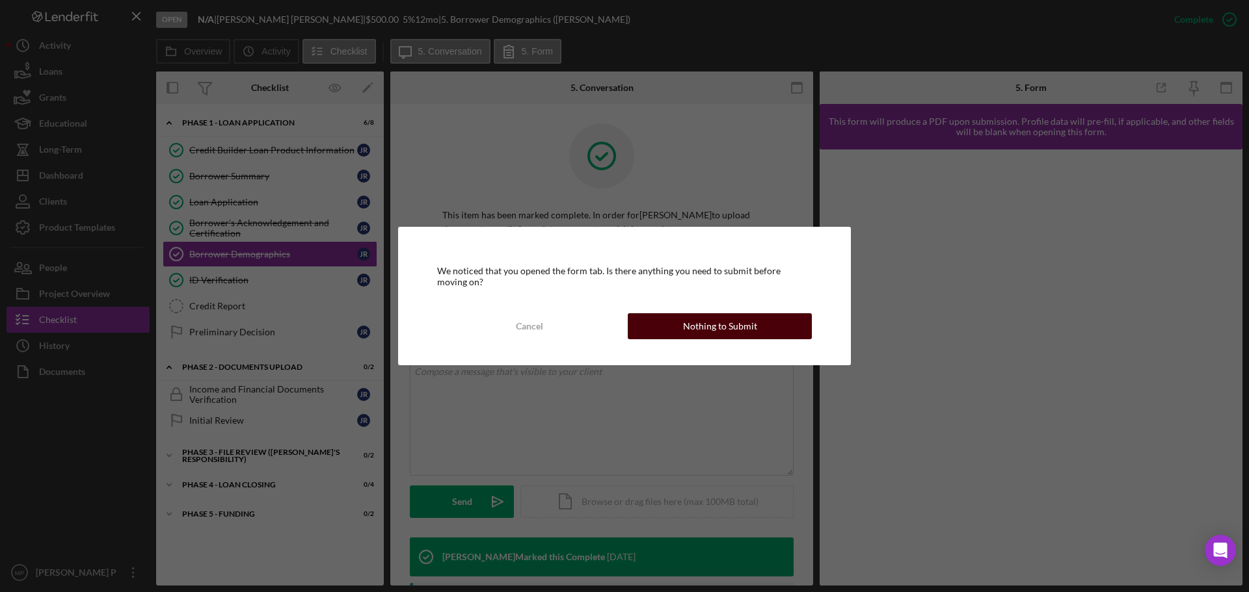
click at [639, 321] on button "Nothing to Submit" at bounding box center [720, 326] width 184 height 26
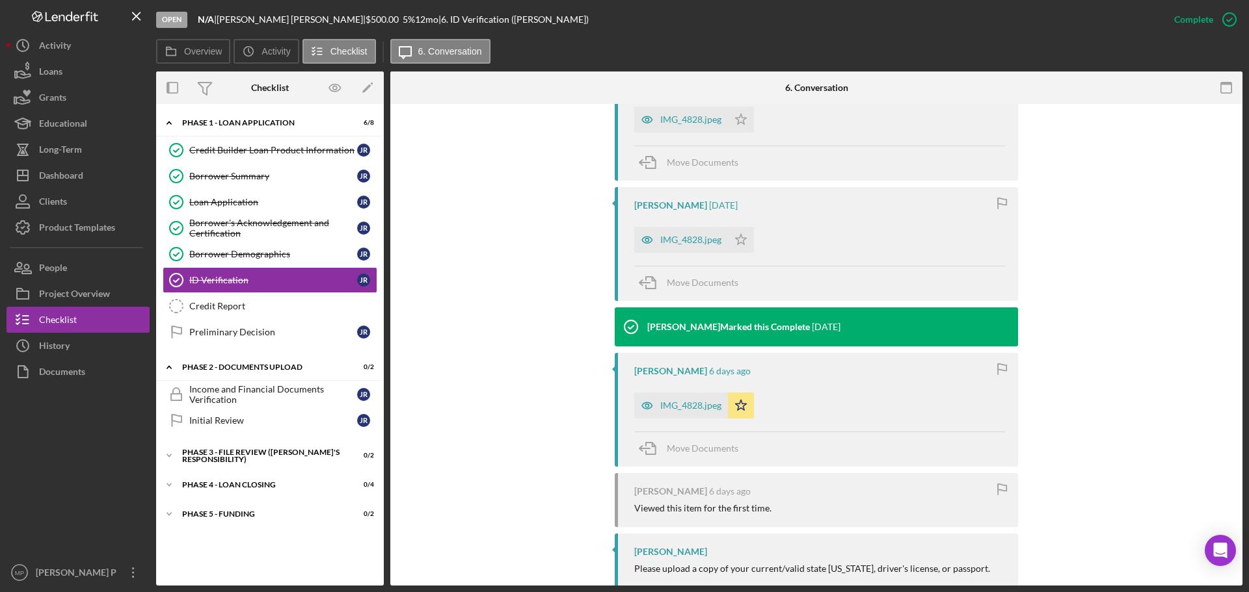
scroll to position [501, 0]
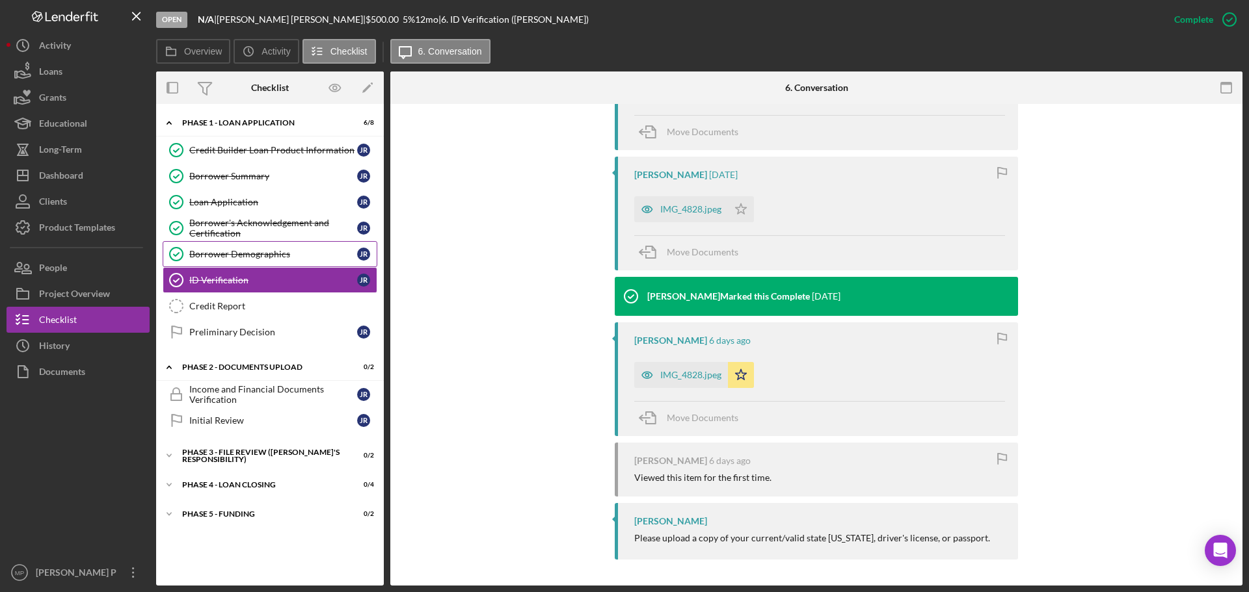
click at [267, 252] on div "Borrower Demographics" at bounding box center [273, 254] width 168 height 10
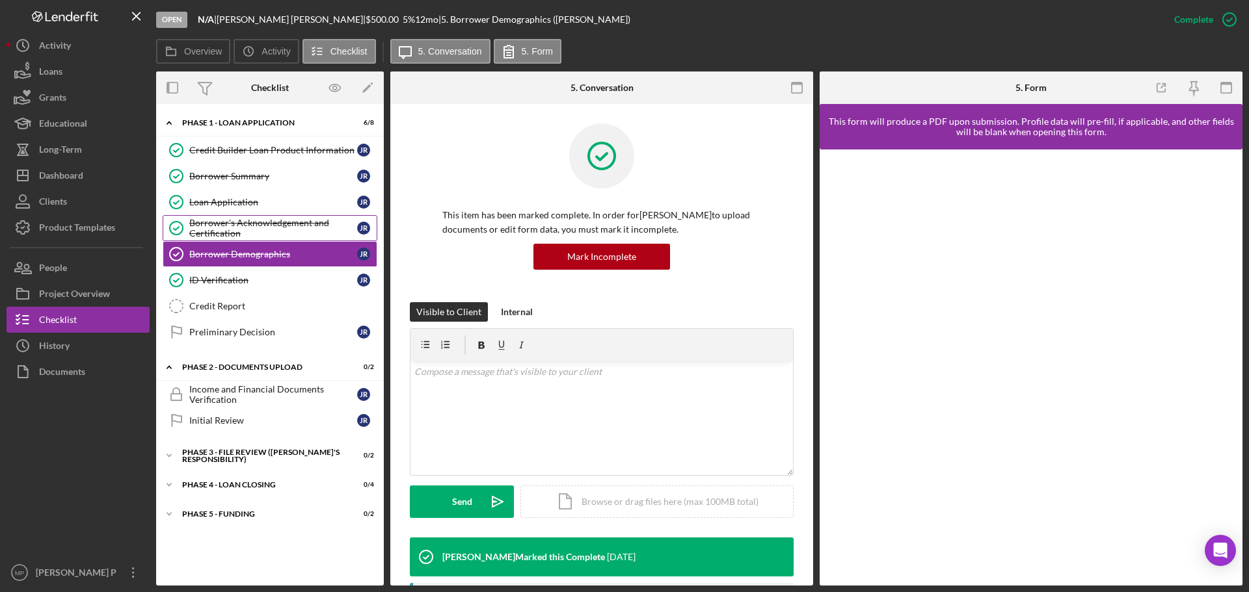
click at [261, 233] on div "Borrower's Acknowledgement and Certification" at bounding box center [273, 228] width 168 height 21
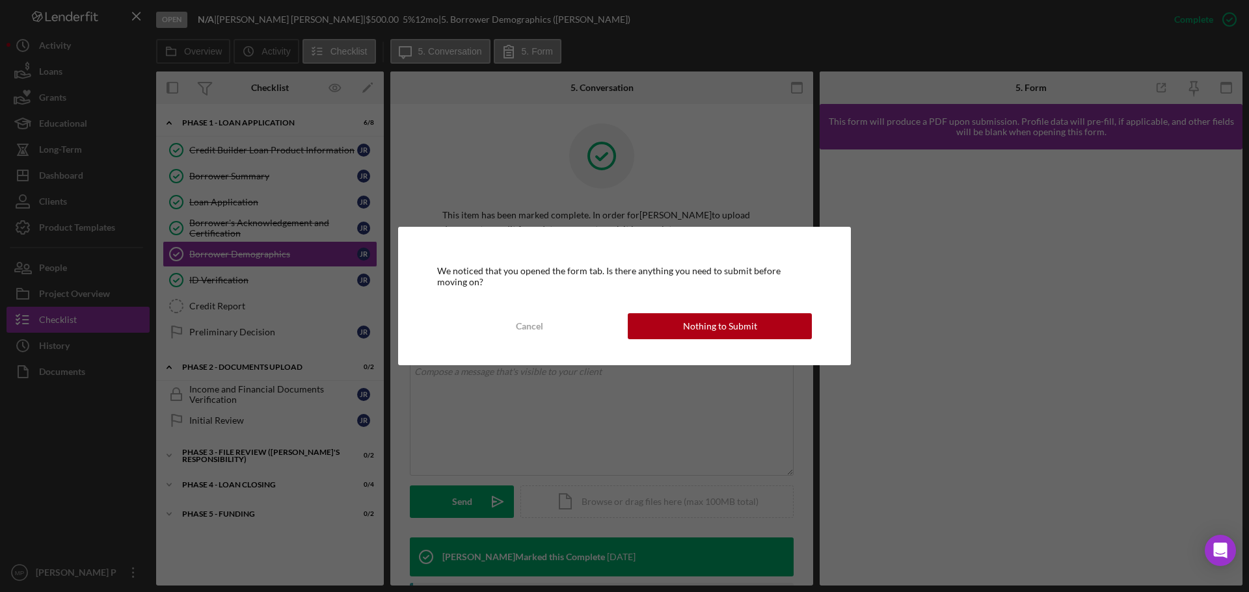
click at [690, 320] on div "Nothing to Submit" at bounding box center [720, 326] width 74 height 26
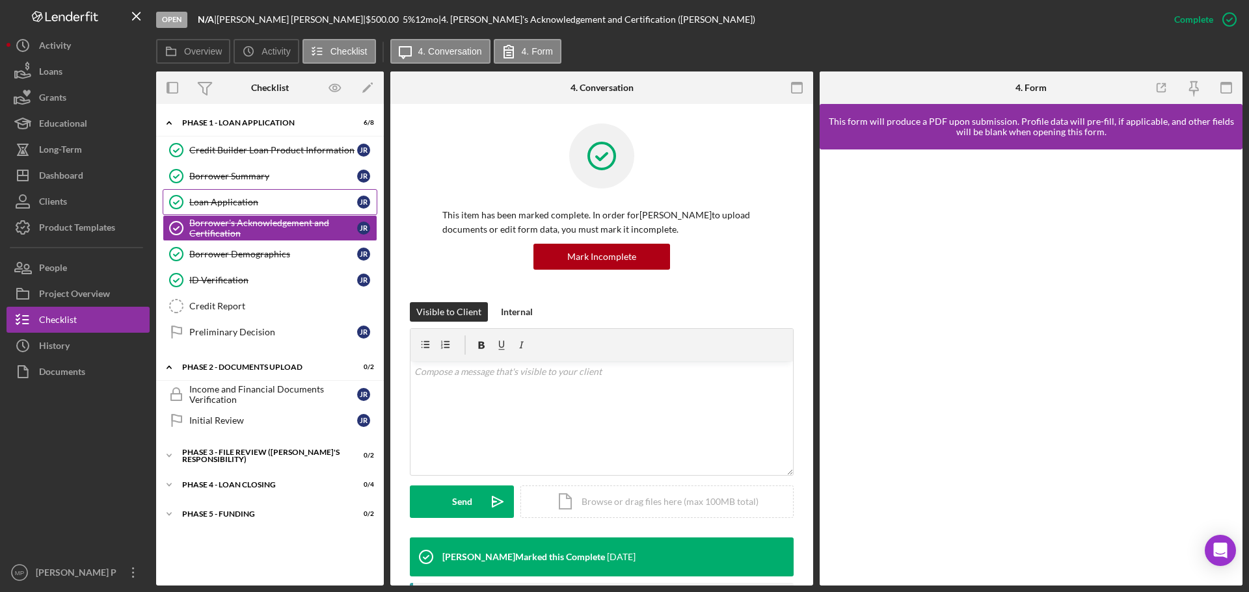
click at [245, 201] on div "Loan Application" at bounding box center [273, 202] width 168 height 10
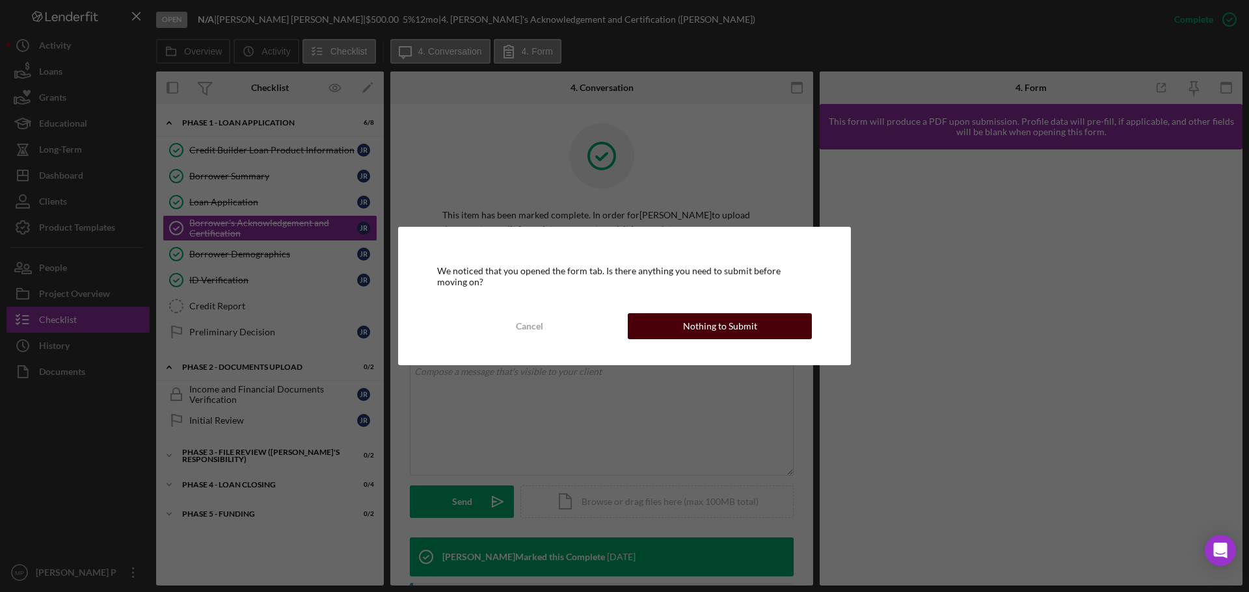
click at [676, 326] on button "Nothing to Submit" at bounding box center [720, 326] width 184 height 26
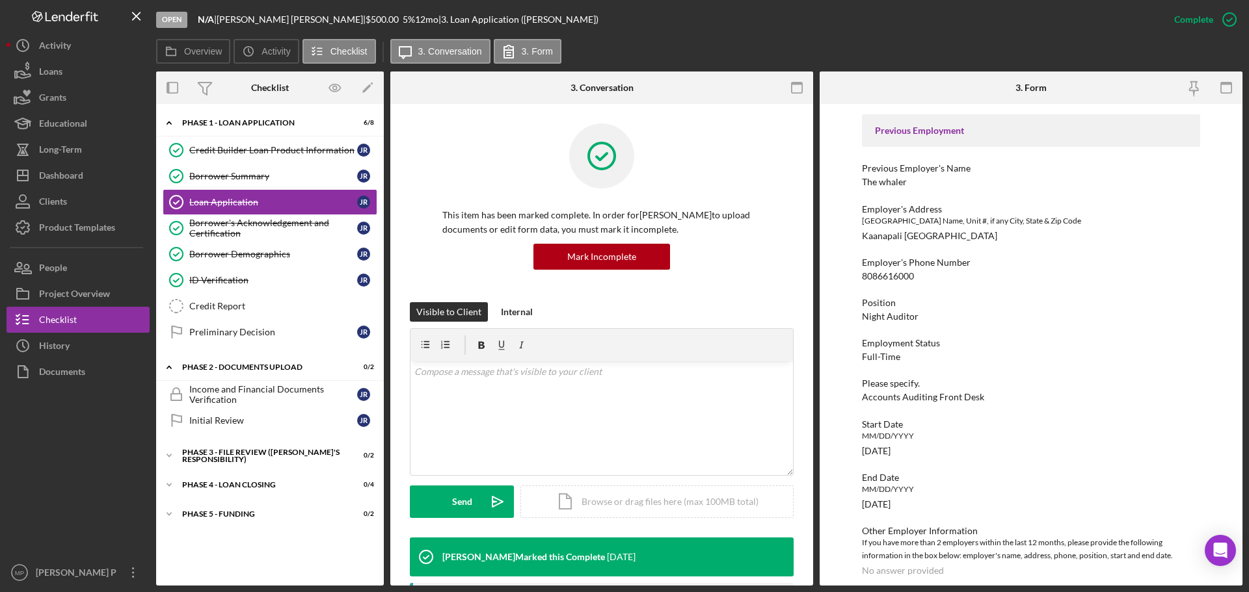
scroll to position [1069, 0]
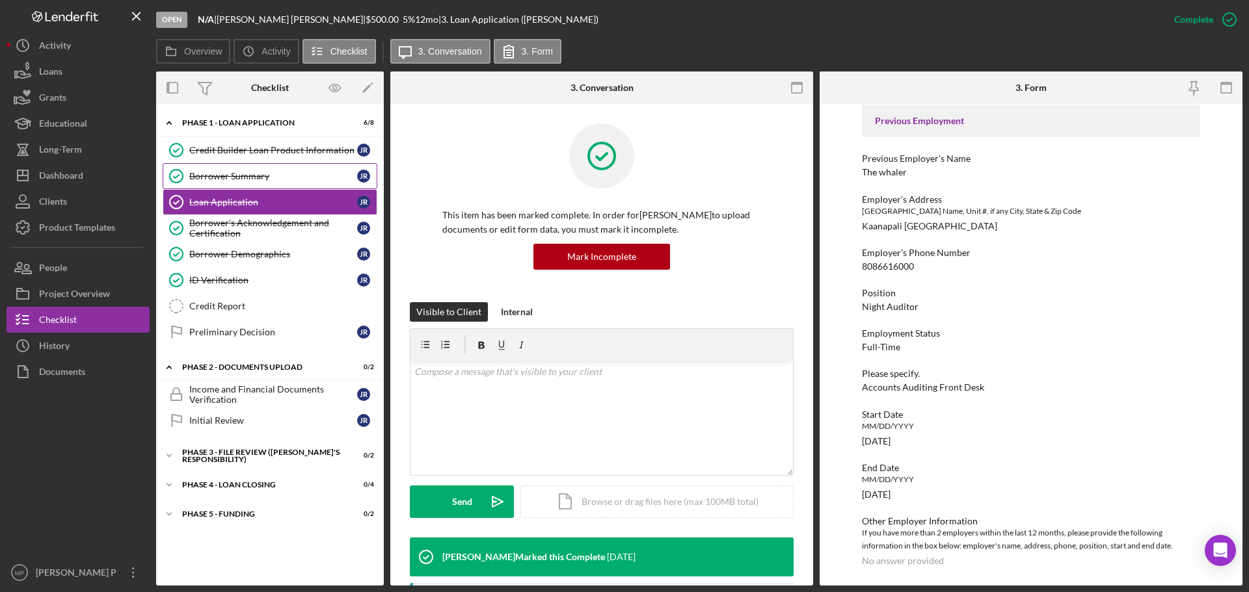
click at [252, 179] on div "Borrower Summary" at bounding box center [273, 176] width 168 height 10
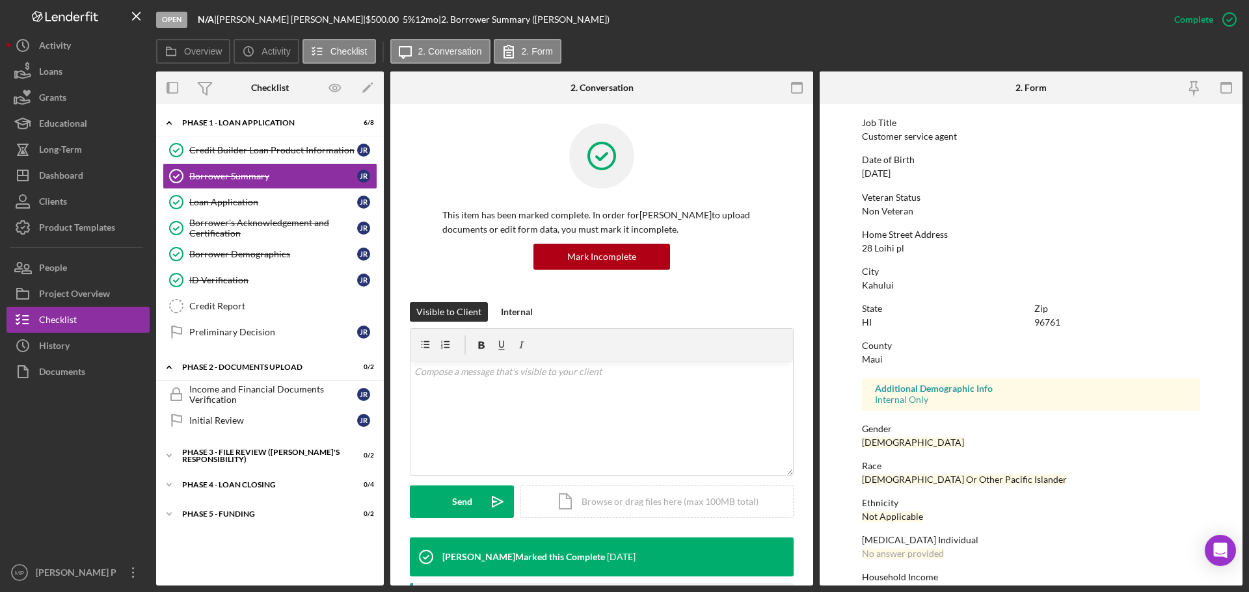
scroll to position [125, 0]
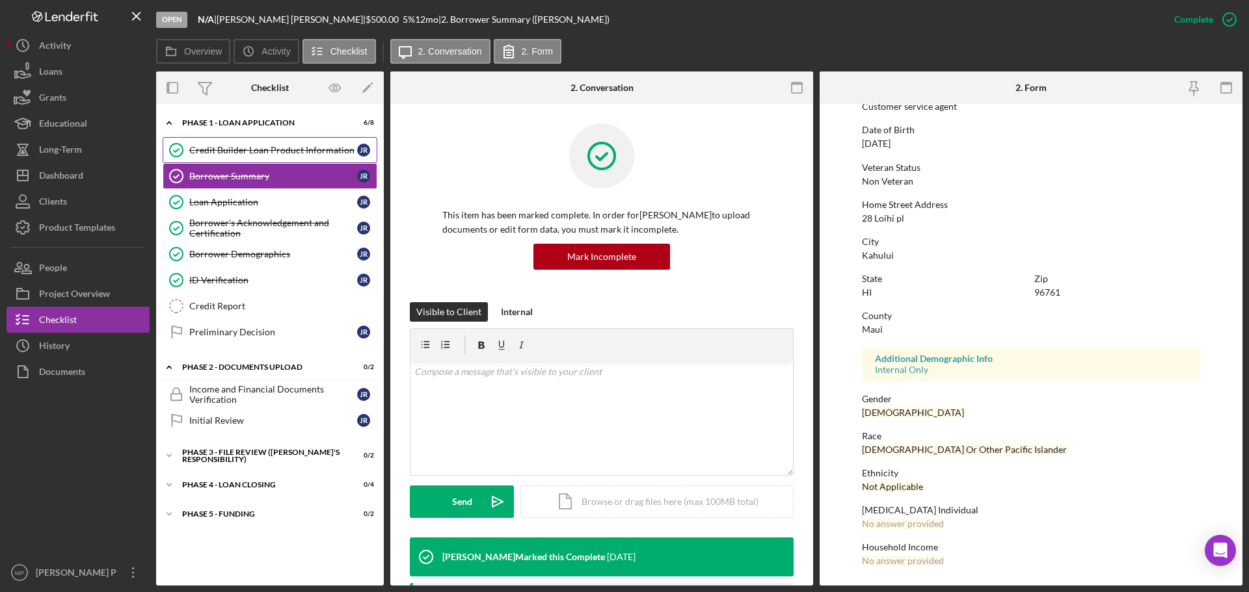
click at [269, 153] on div "Credit Builder Loan Product Information" at bounding box center [273, 150] width 168 height 10
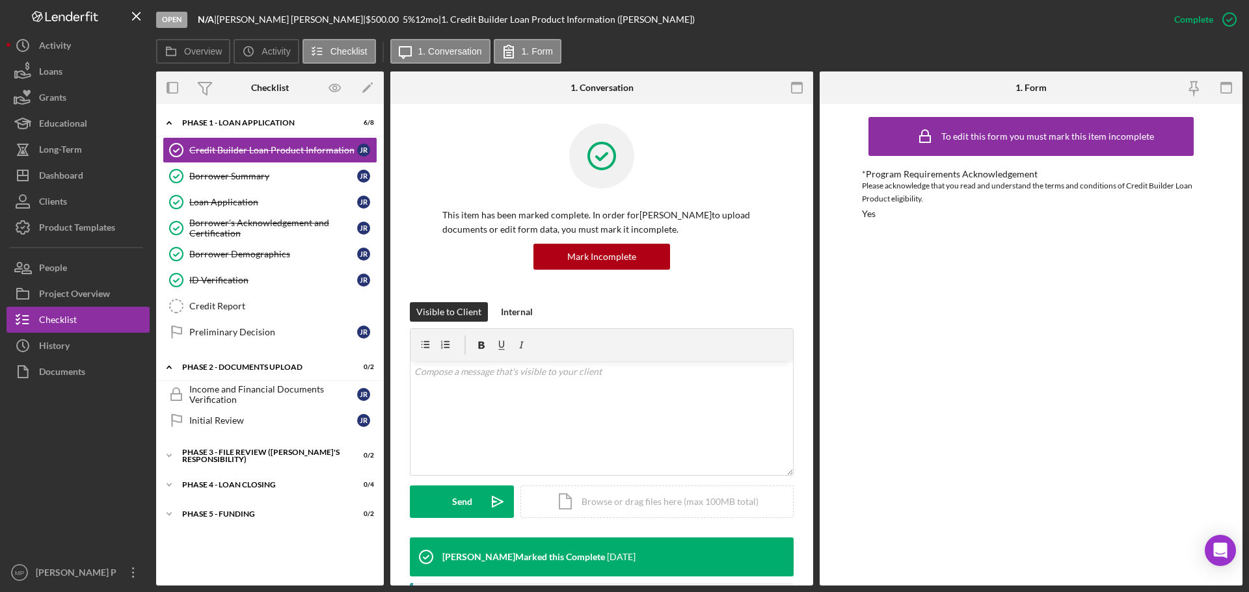
click at [981, 346] on div "To edit this form you must mark this item incomplete *Program Requirements Ackn…" at bounding box center [1031, 345] width 338 height 469
click at [256, 202] on div "Loan Application" at bounding box center [273, 202] width 168 height 10
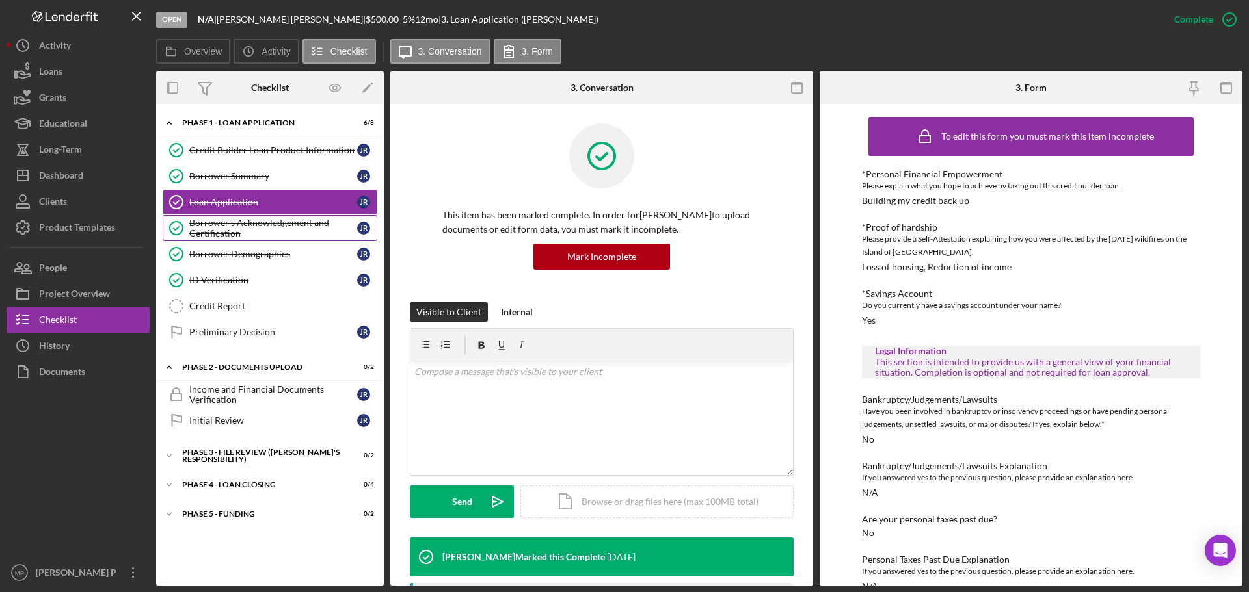
click at [264, 231] on div "Borrower's Acknowledgement and Certification" at bounding box center [273, 228] width 168 height 21
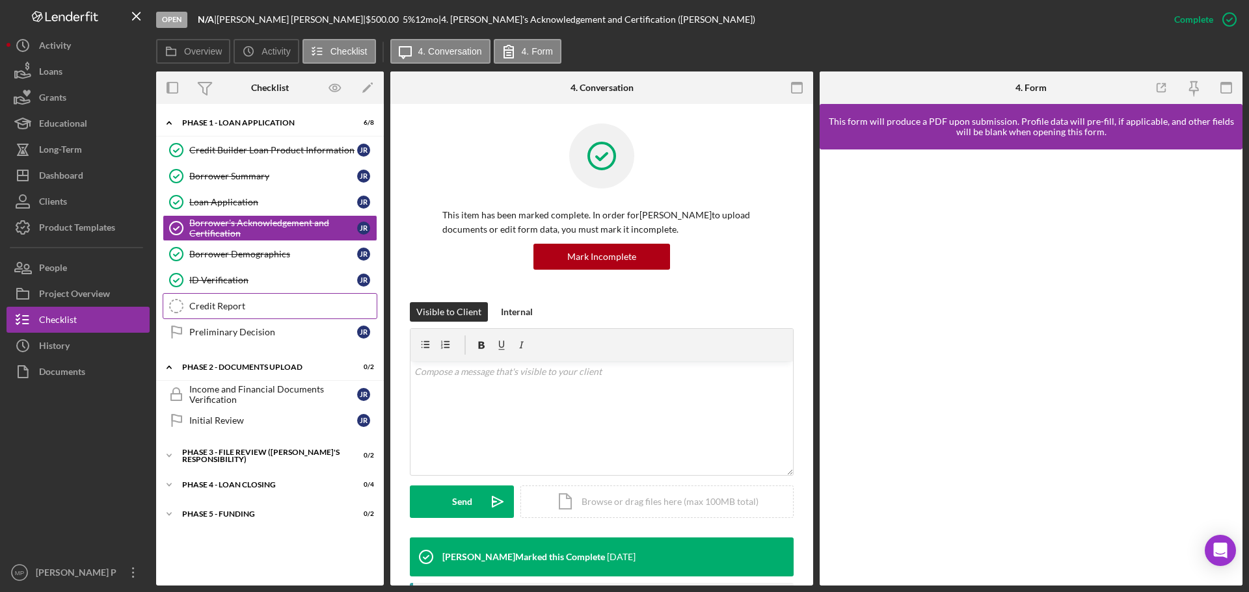
click at [263, 301] on div "Credit Report" at bounding box center [282, 306] width 187 height 10
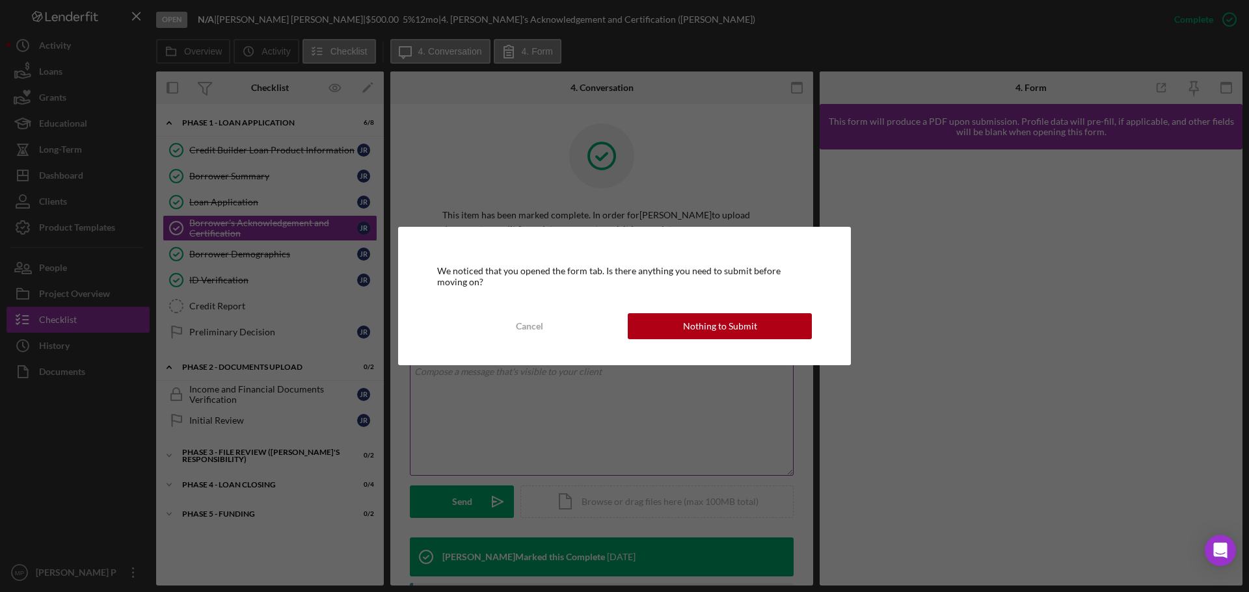
click at [739, 330] on div "Nothing to Submit" at bounding box center [720, 326] width 74 height 26
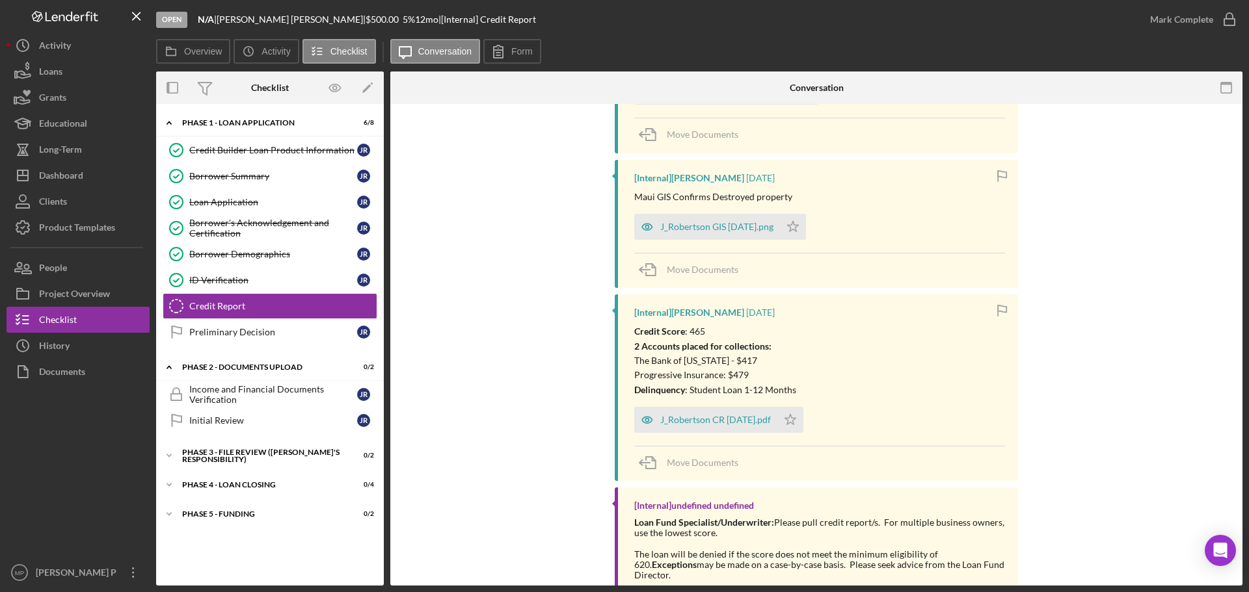
scroll to position [325, 0]
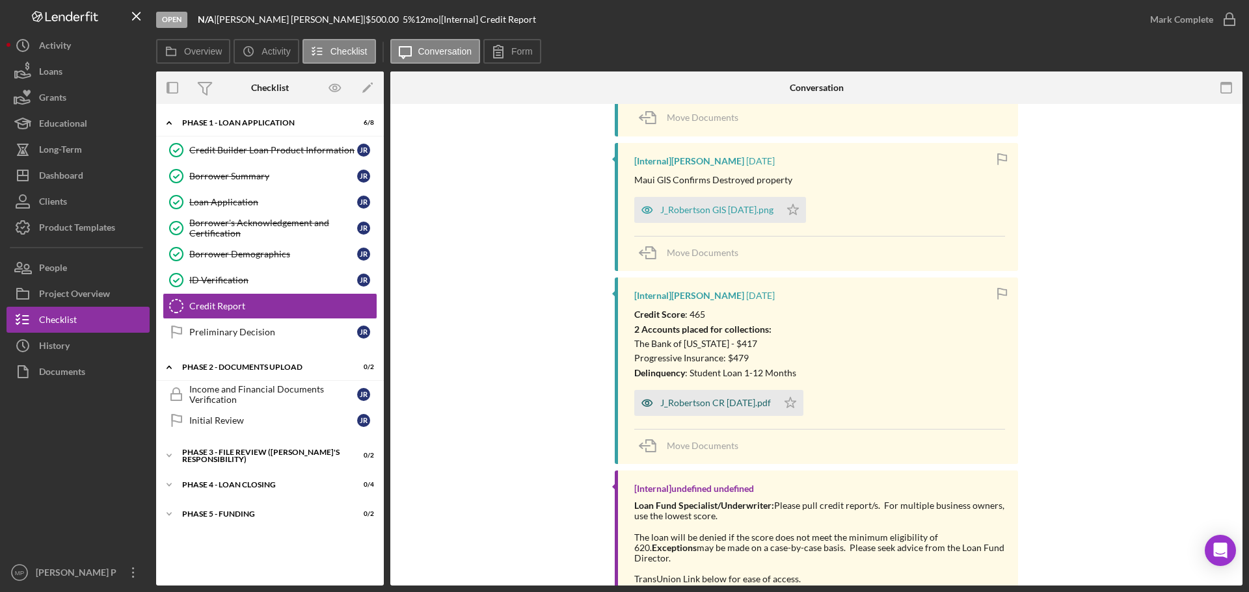
click at [721, 405] on div "J_Robertson CR [DATE].pdf" at bounding box center [715, 403] width 111 height 10
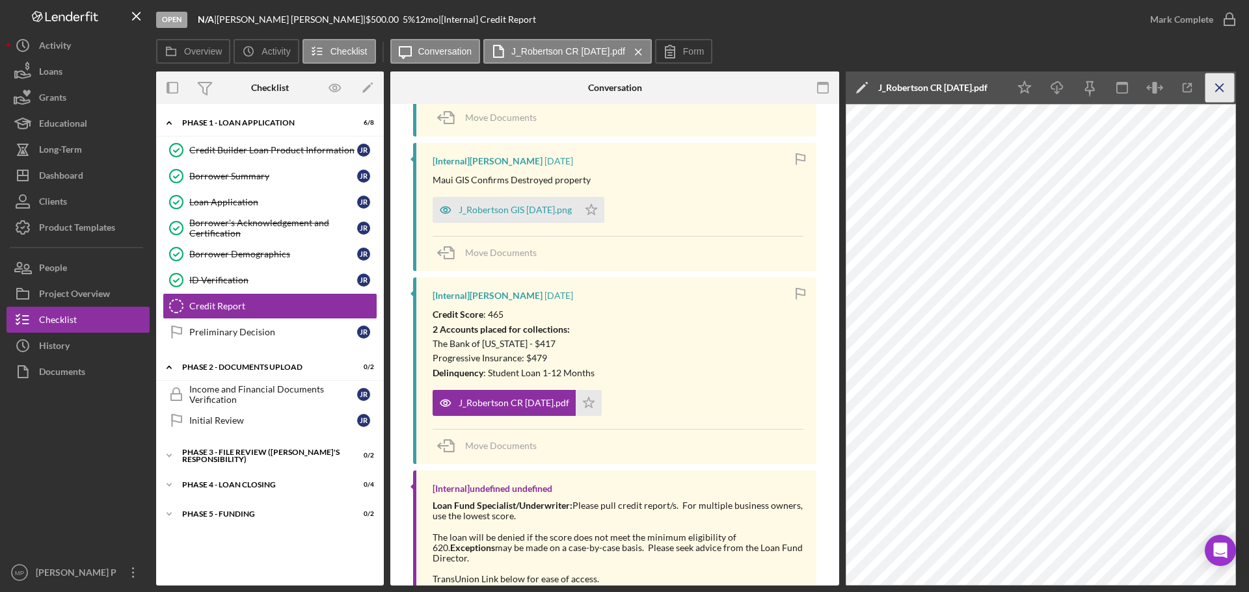
click at [1218, 86] on icon "Icon/Menu Close" at bounding box center [1219, 87] width 29 height 29
